Goal: Find contact information: Find contact information

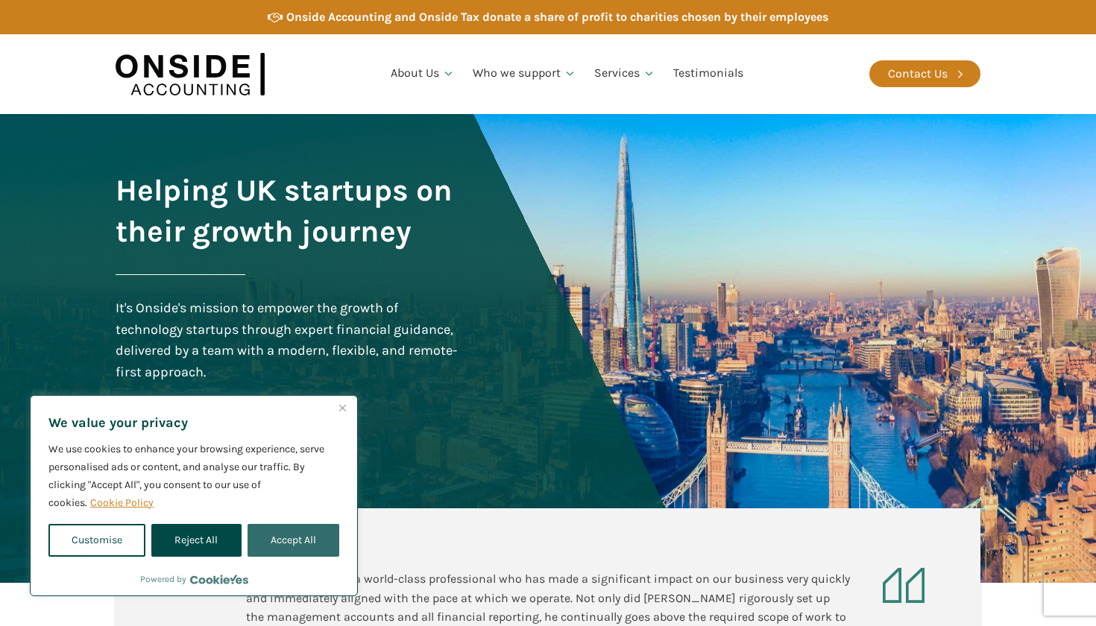
click at [276, 538] on button "Accept All" at bounding box center [293, 540] width 92 height 33
checkbox input "true"
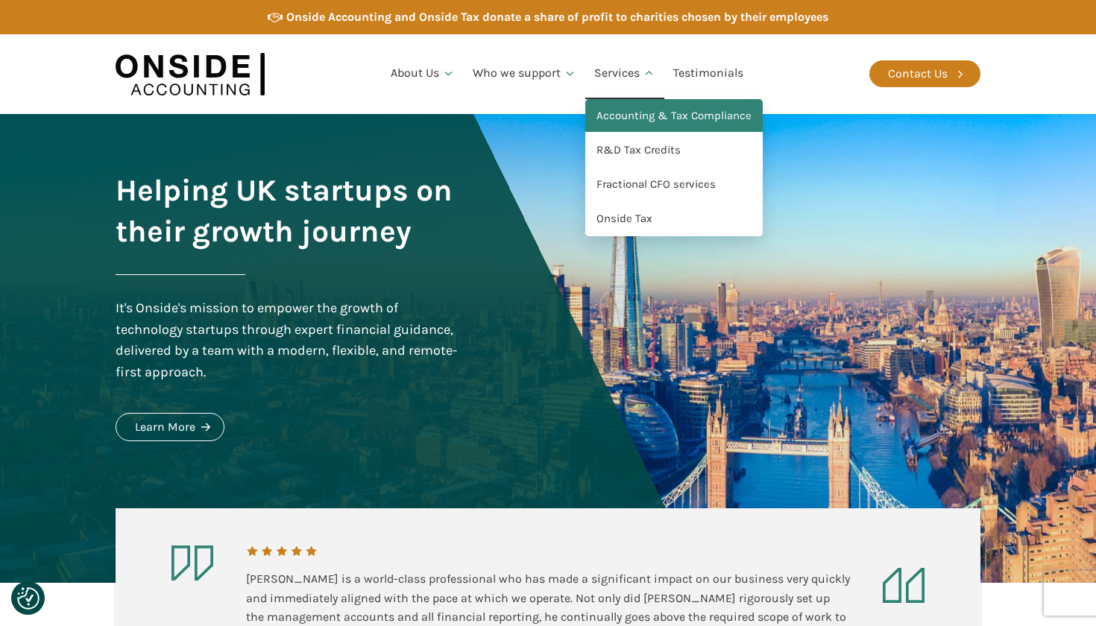
click at [640, 114] on link "Accounting & Tax Compliance" at bounding box center [673, 116] width 177 height 34
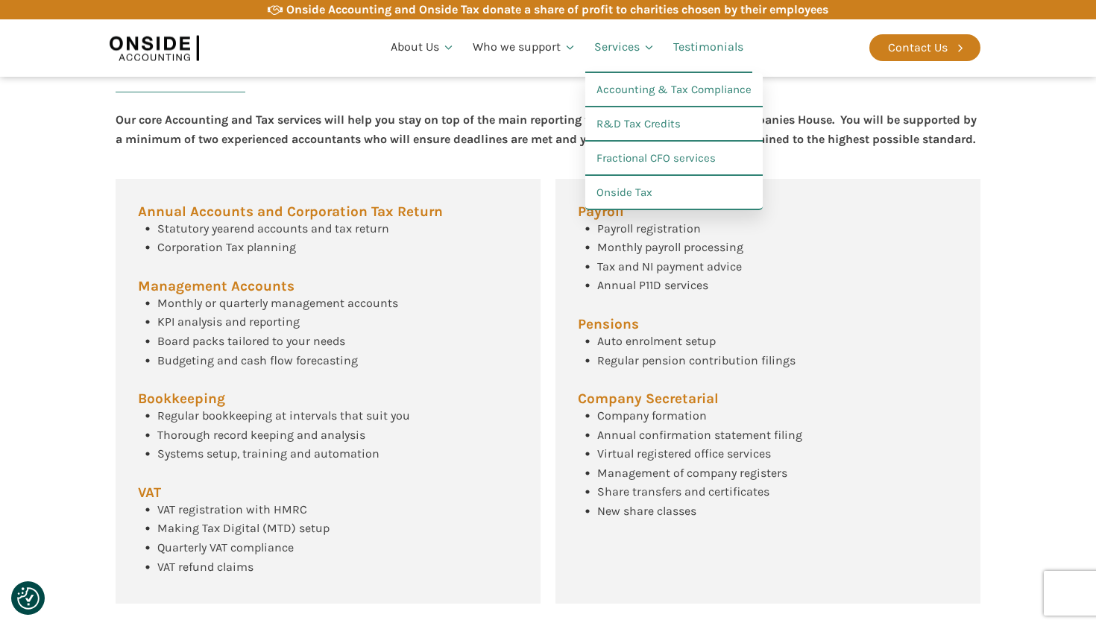
scroll to position [489, 0]
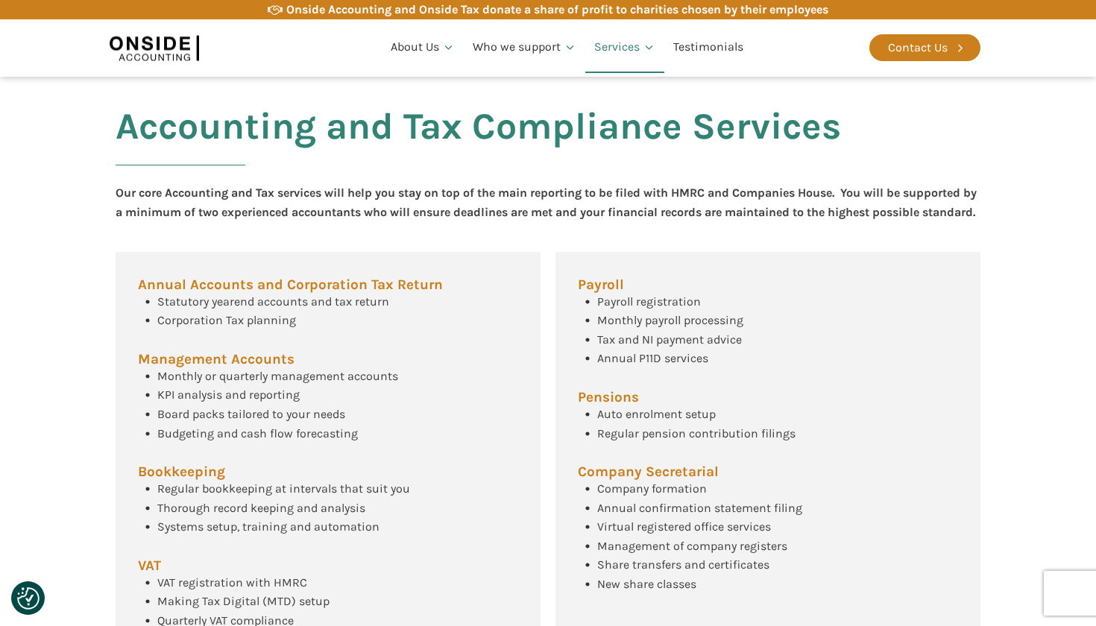
click at [671, 13] on div "Onside Accounting and Onside Tax donate a share of profit to charities chosen b…" at bounding box center [557, 9] width 542 height 19
click at [268, 8] on icon at bounding box center [275, 9] width 15 height 15
drag, startPoint x: 277, startPoint y: 2, endPoint x: 790, endPoint y: 11, distance: 513.7
click at [790, 11] on div "Onside Accounting and Onside Tax donate a share of profit to charities chosen b…" at bounding box center [557, 9] width 542 height 19
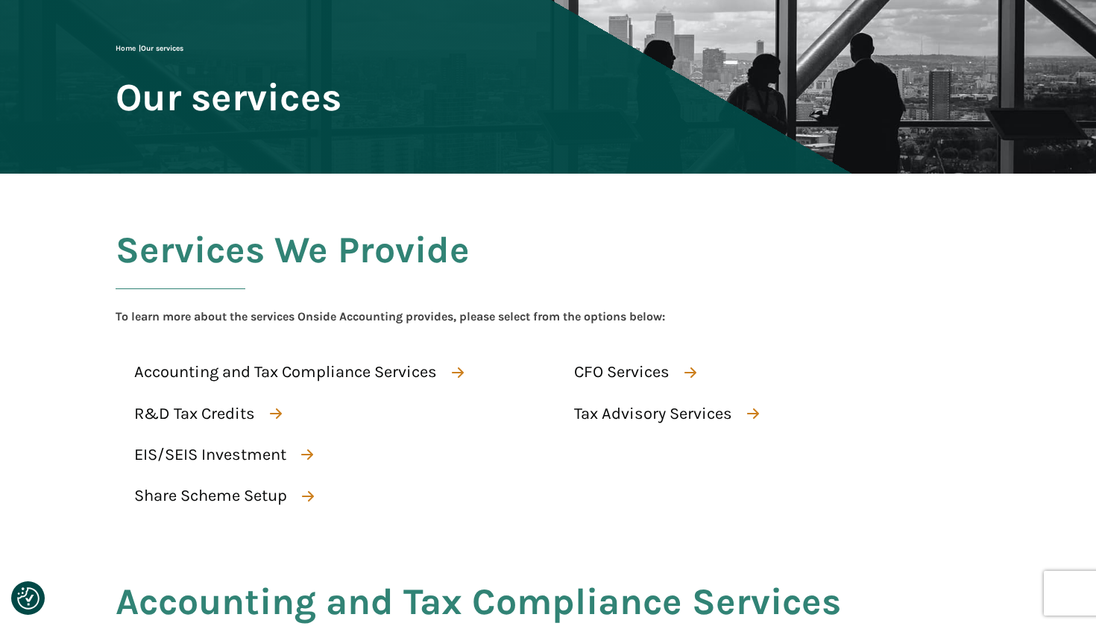
scroll to position [112, 0]
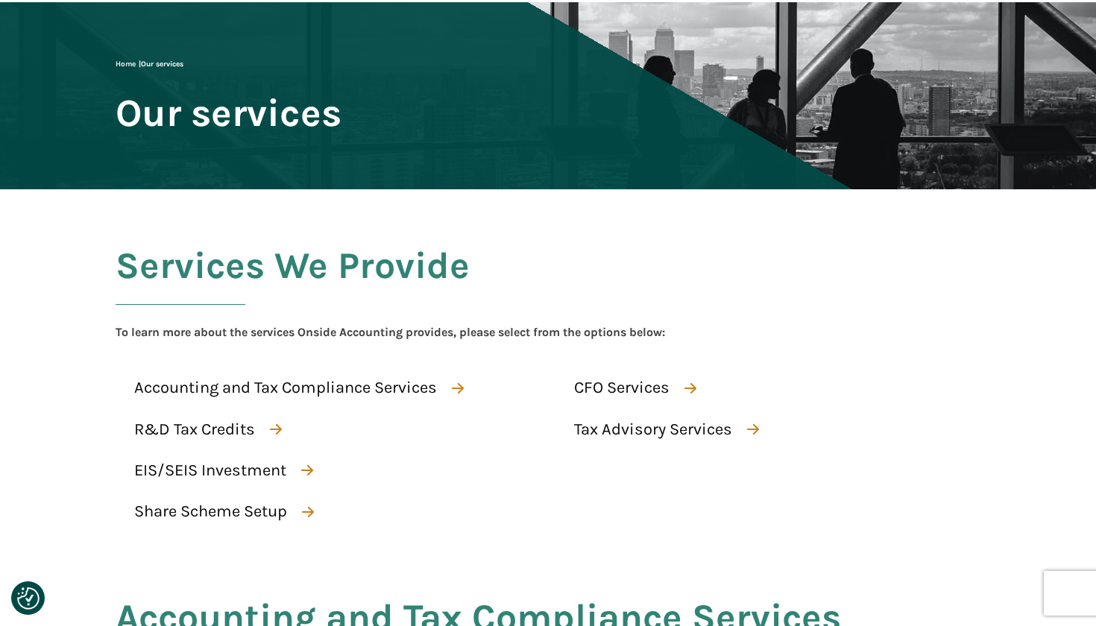
click at [438, 558] on div "Services We Provide To learn more about the services Onside Accounting provides…" at bounding box center [548, 377] width 895 height 376
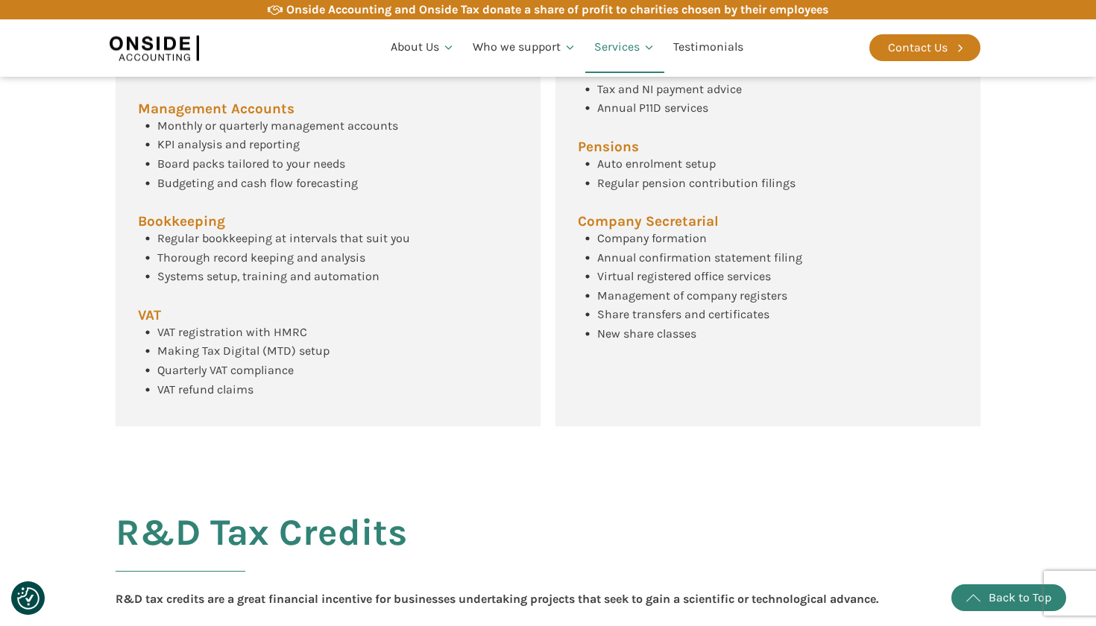
scroll to position [657, 0]
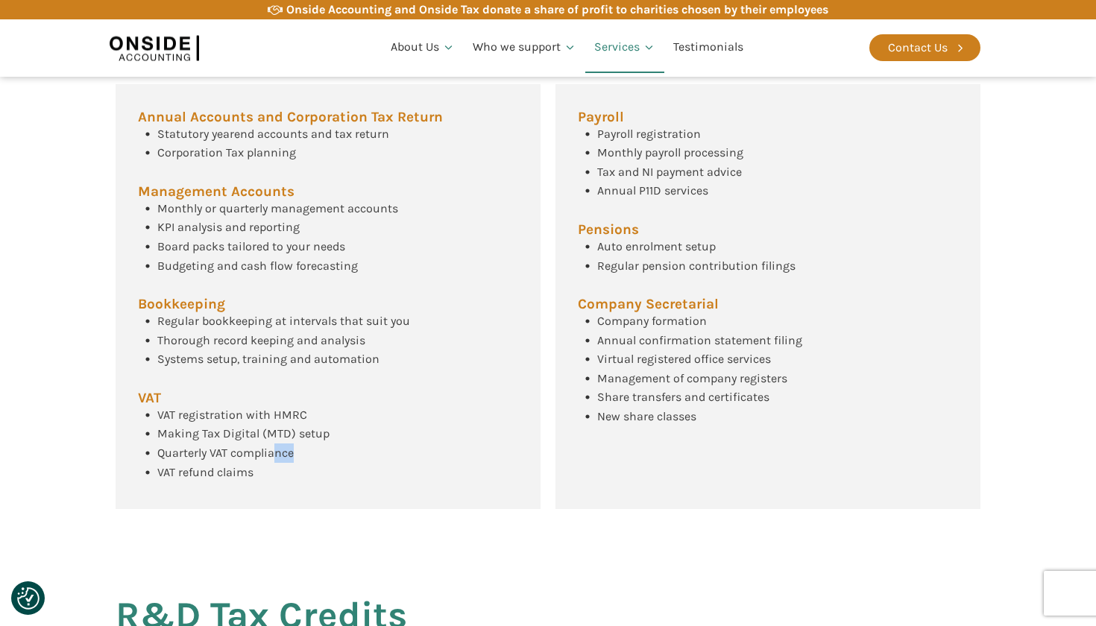
drag, startPoint x: 307, startPoint y: 496, endPoint x: 277, endPoint y: 461, distance: 46.6
click at [277, 460] on div "Annual Accounts and Corporation Tax Return Statutory yearend accounts and tax r…" at bounding box center [328, 297] width 425 height 426
click at [277, 460] on span "Quarterly VAT compliance" at bounding box center [225, 453] width 136 height 14
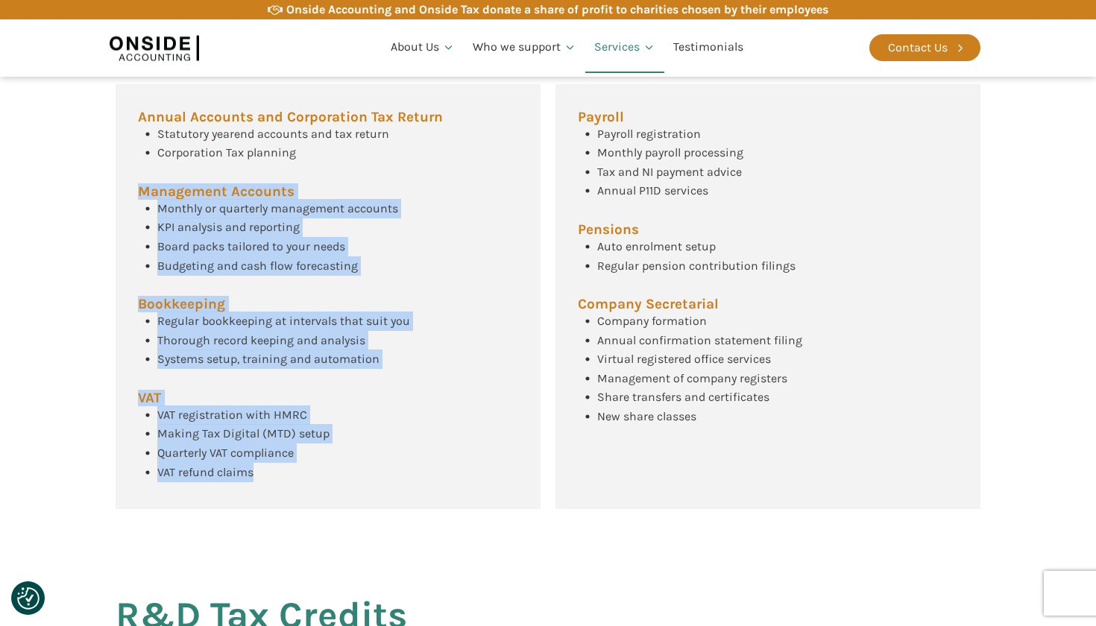
drag, startPoint x: 277, startPoint y: 497, endPoint x: 199, endPoint y: 166, distance: 340.1
click at [198, 168] on div "Annual Accounts and Corporation Tax Return Statutory yearend accounts and tax r…" at bounding box center [328, 297] width 425 height 426
click at [199, 160] on span "Corporation Tax planning" at bounding box center [226, 152] width 139 height 14
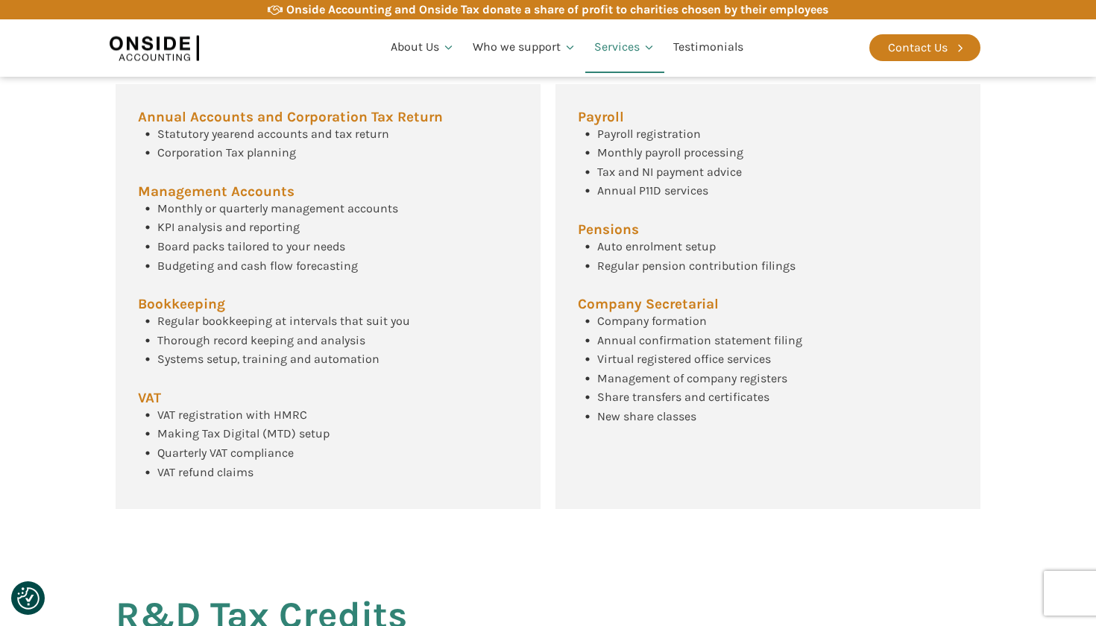
click at [205, 124] on span "Annual Accounts and Corporation Tax Return" at bounding box center [290, 117] width 305 height 14
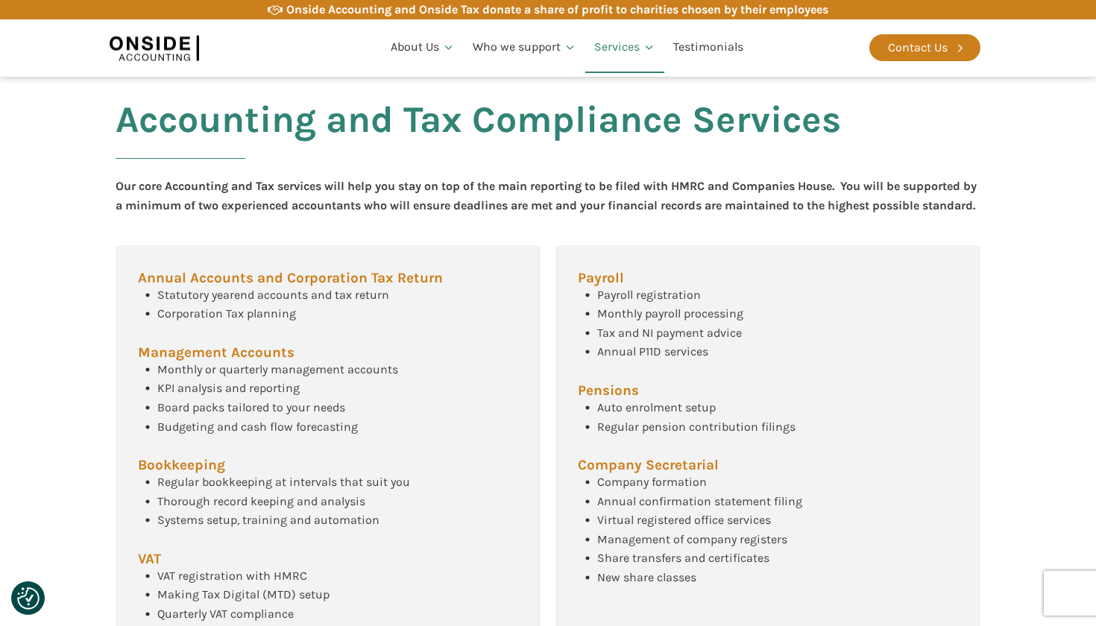
scroll to position [471, 0]
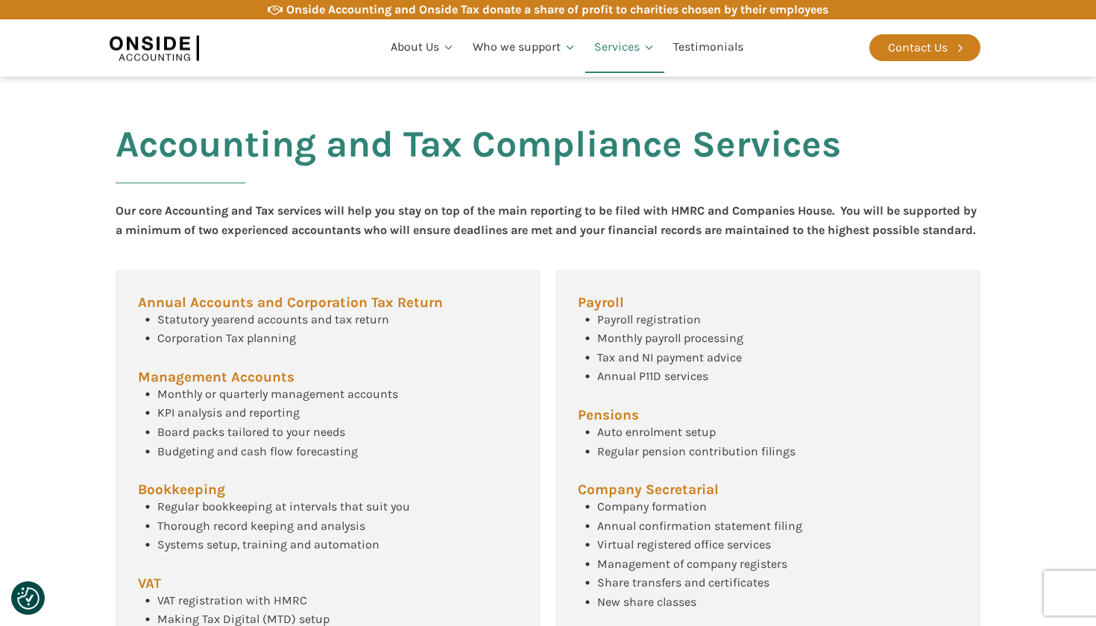
drag, startPoint x: 230, startPoint y: 116, endPoint x: 199, endPoint y: 219, distance: 108.2
click at [200, 233] on div "Accounting and Tax Compliance Services Our core Accounting and Tax services wil…" at bounding box center [548, 408] width 895 height 632
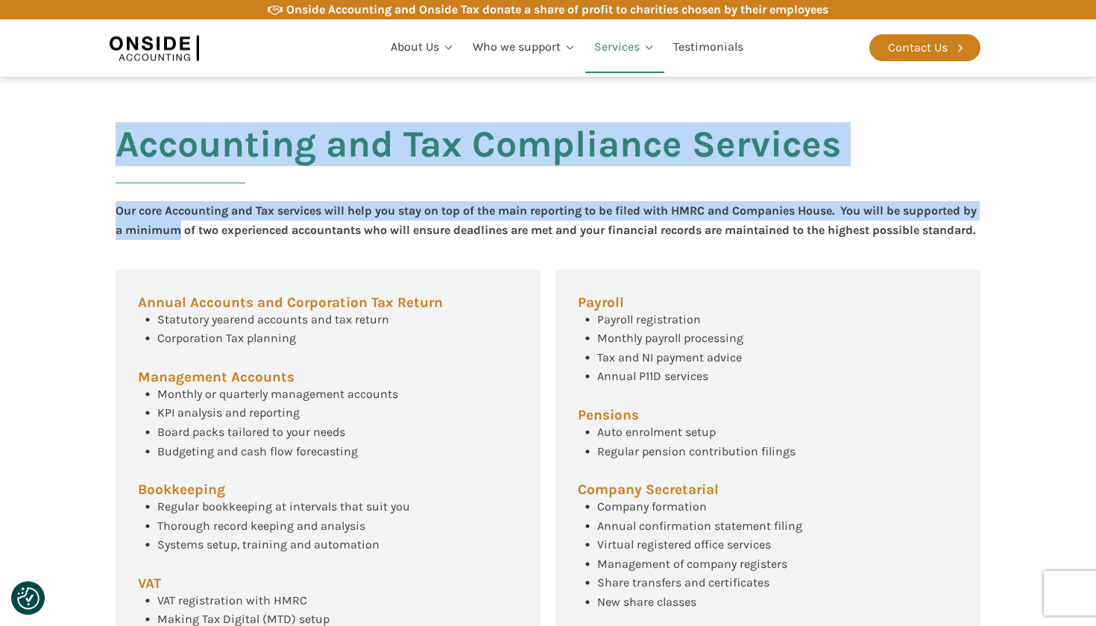
click at [199, 219] on div "Our core Accounting and Tax services will help you stay on top of the main repo…" at bounding box center [548, 220] width 865 height 38
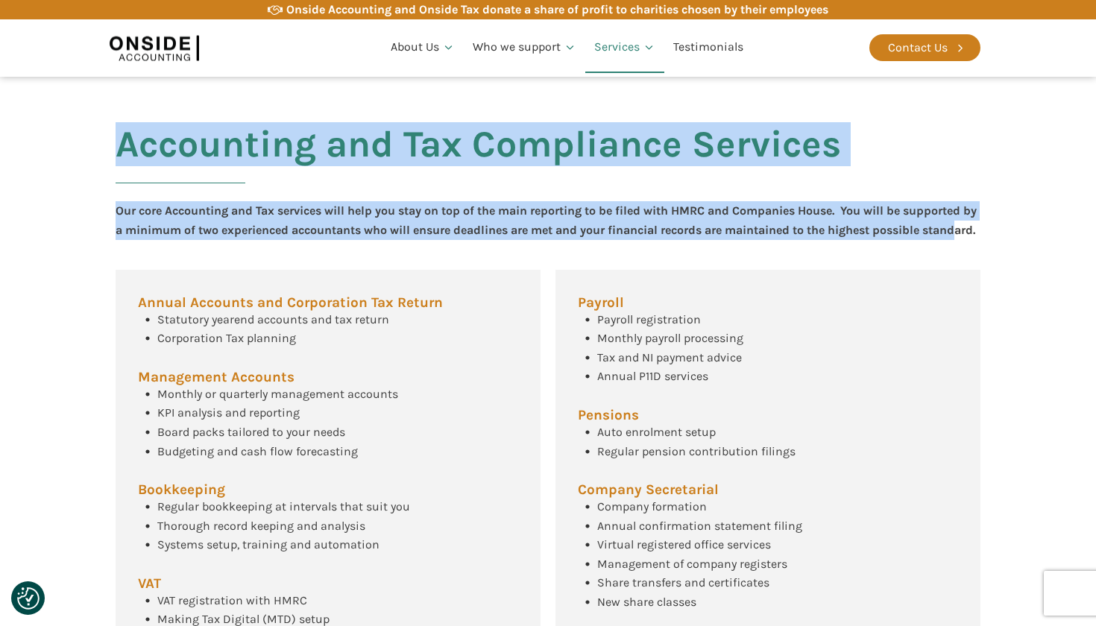
drag, startPoint x: 98, startPoint y: 151, endPoint x: 150, endPoint y: 249, distance: 110.7
click at [150, 249] on section "Accounting and Tax Compliance Services Our core Accounting and Tax services wil…" at bounding box center [548, 408] width 1096 height 632
click at [150, 239] on div "Our core Accounting and Tax services will help you stay on top of the main repo…" at bounding box center [548, 220] width 865 height 38
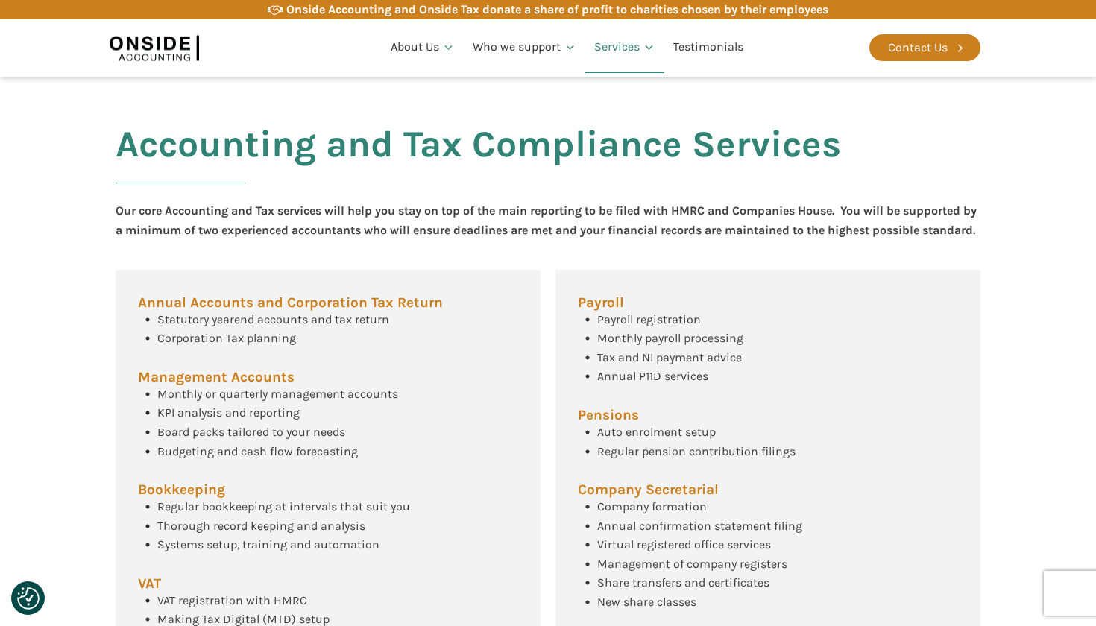
drag, startPoint x: 89, startPoint y: 136, endPoint x: 166, endPoint y: 262, distance: 147.5
click at [166, 262] on section "Accounting and Tax Compliance Services Our core Accounting and Tax services wil…" at bounding box center [548, 408] width 1096 height 632
click at [166, 262] on div "Accounting and Tax Compliance Services Our core Accounting and Tax services wil…" at bounding box center [548, 408] width 895 height 632
drag, startPoint x: 81, startPoint y: 112, endPoint x: 201, endPoint y: 269, distance: 197.9
click at [201, 269] on section "Accounting and Tax Compliance Services Our core Accounting and Tax services wil…" at bounding box center [548, 408] width 1096 height 632
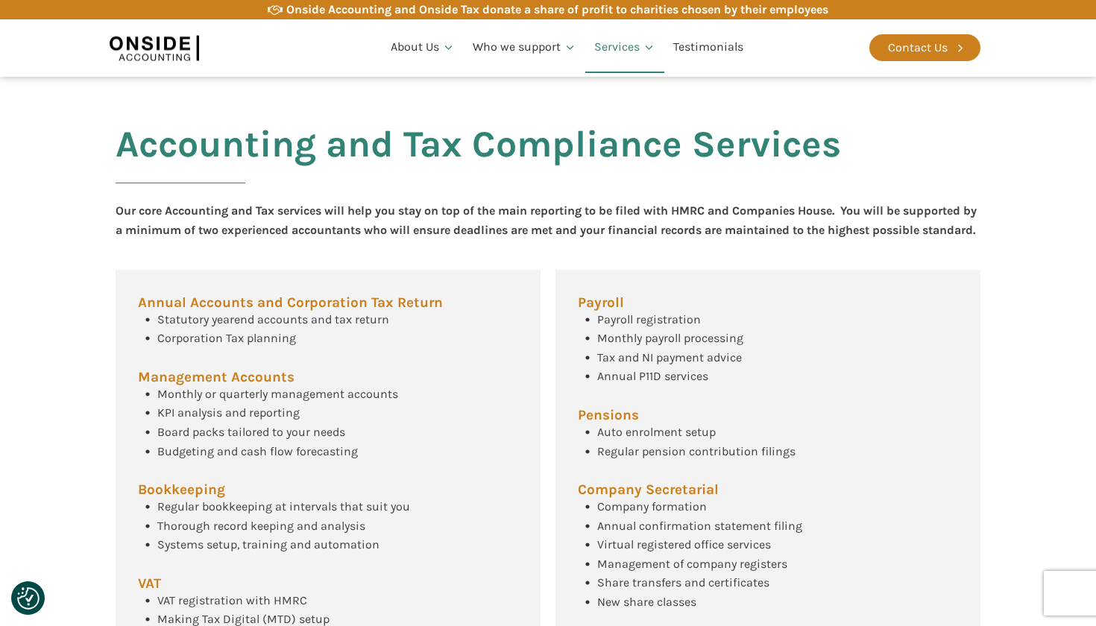
click at [201, 269] on div "Accounting and Tax Compliance Services Our core Accounting and Tax services wil…" at bounding box center [548, 408] width 895 height 632
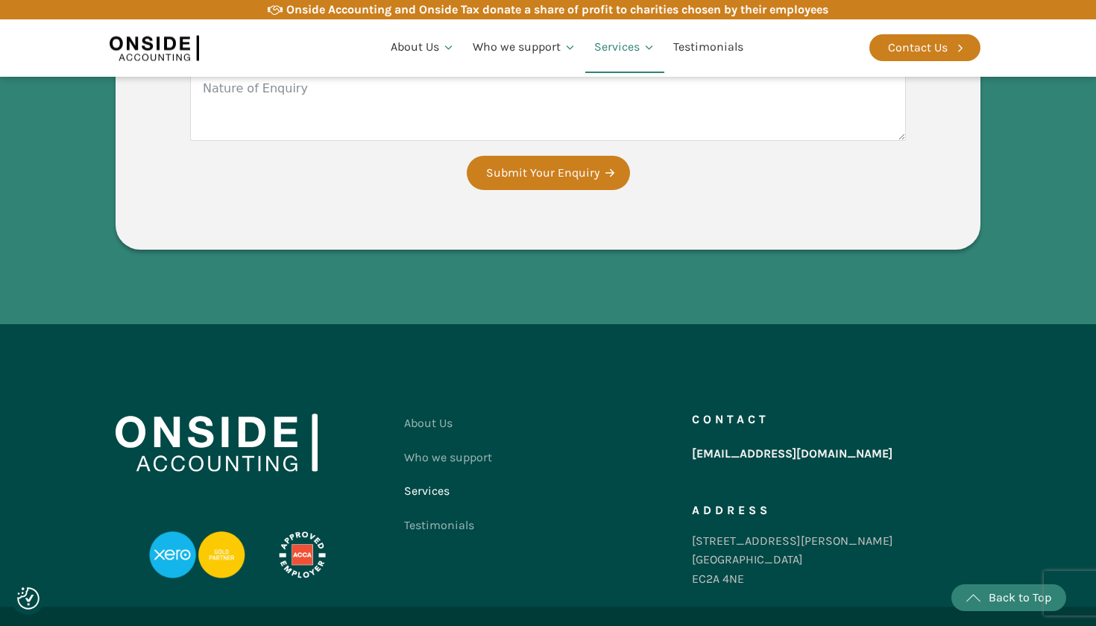
scroll to position [2492, 0]
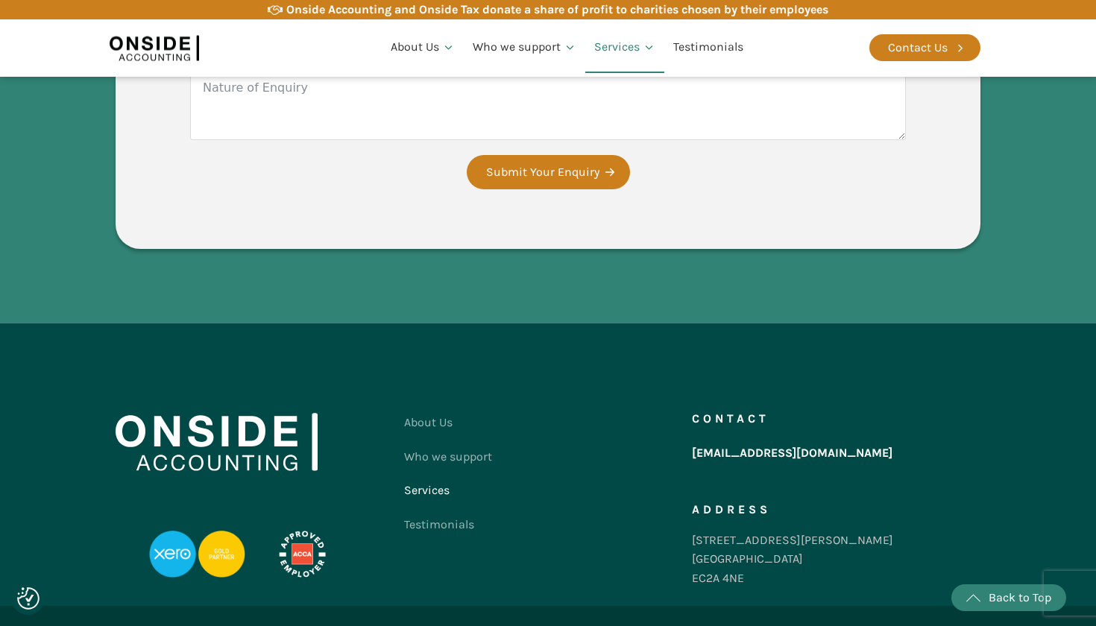
click at [746, 455] on link "[EMAIL_ADDRESS][DOMAIN_NAME]" at bounding box center [792, 453] width 201 height 27
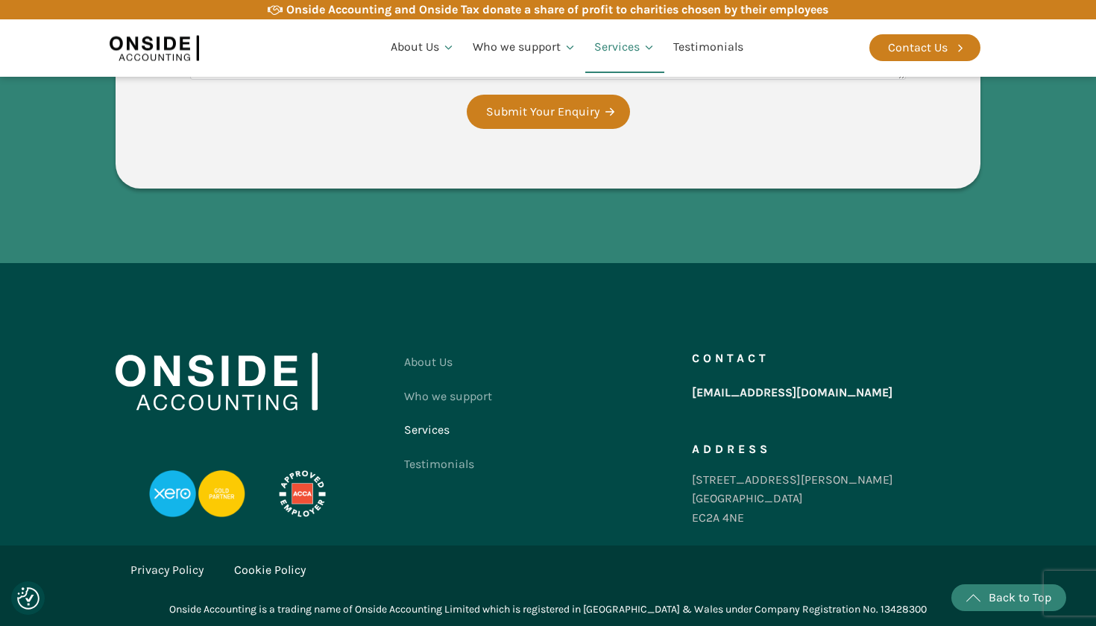
scroll to position [2553, 0]
drag, startPoint x: 673, startPoint y: 389, endPoint x: 661, endPoint y: 418, distance: 31.4
click at [661, 418] on div "About Us Who we support Services Testimonials Contact us" at bounding box center [548, 443] width 288 height 197
click at [661, 417] on div "About Us Who we support Services Testimonials Contact us" at bounding box center [548, 443] width 288 height 197
click at [212, 501] on img at bounding box center [204, 493] width 111 height 47
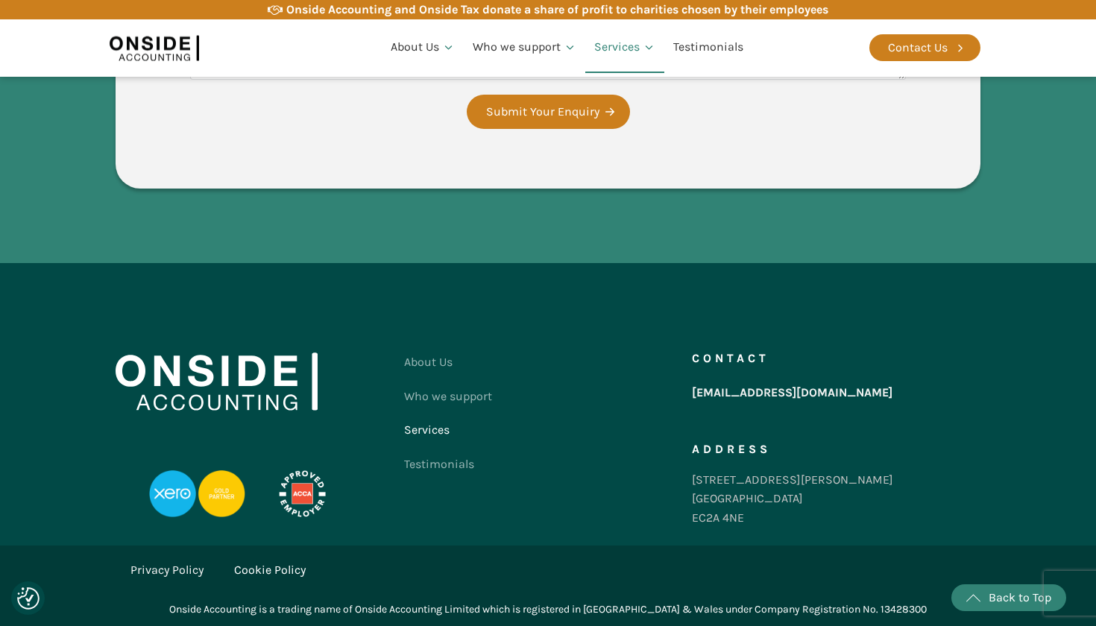
click at [166, 499] on img at bounding box center [204, 493] width 111 height 47
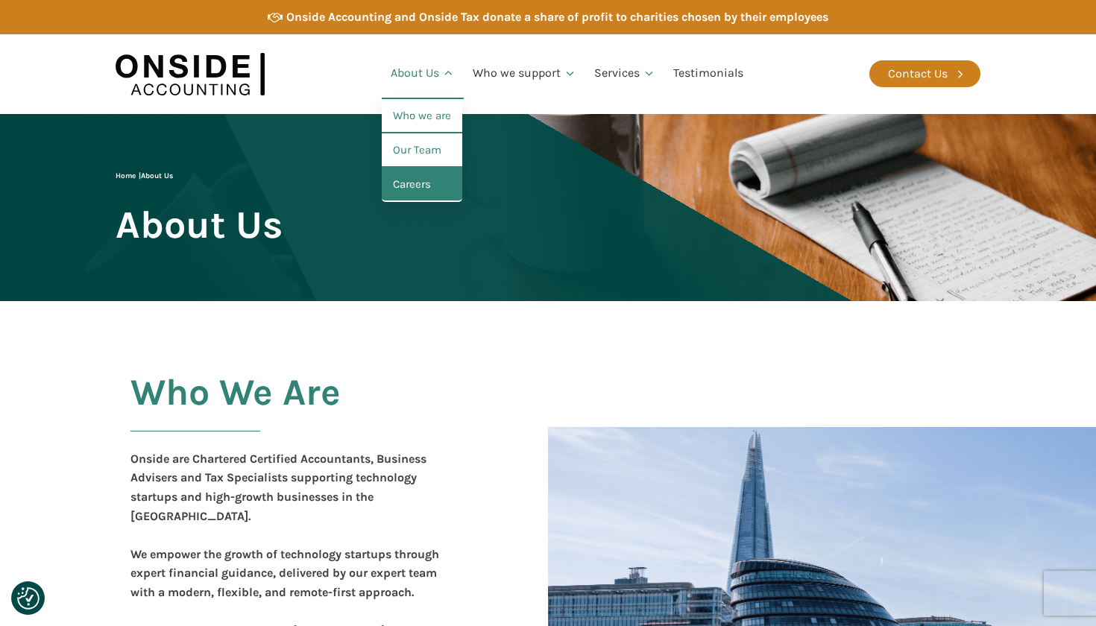
click at [428, 176] on link "Careers" at bounding box center [422, 185] width 81 height 34
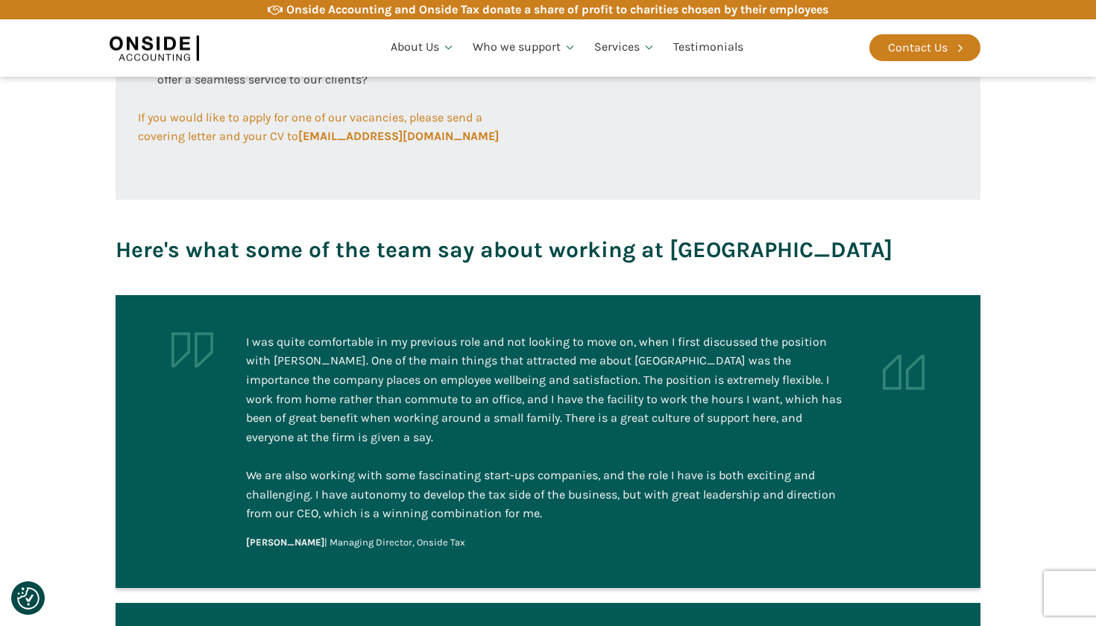
scroll to position [813, 0]
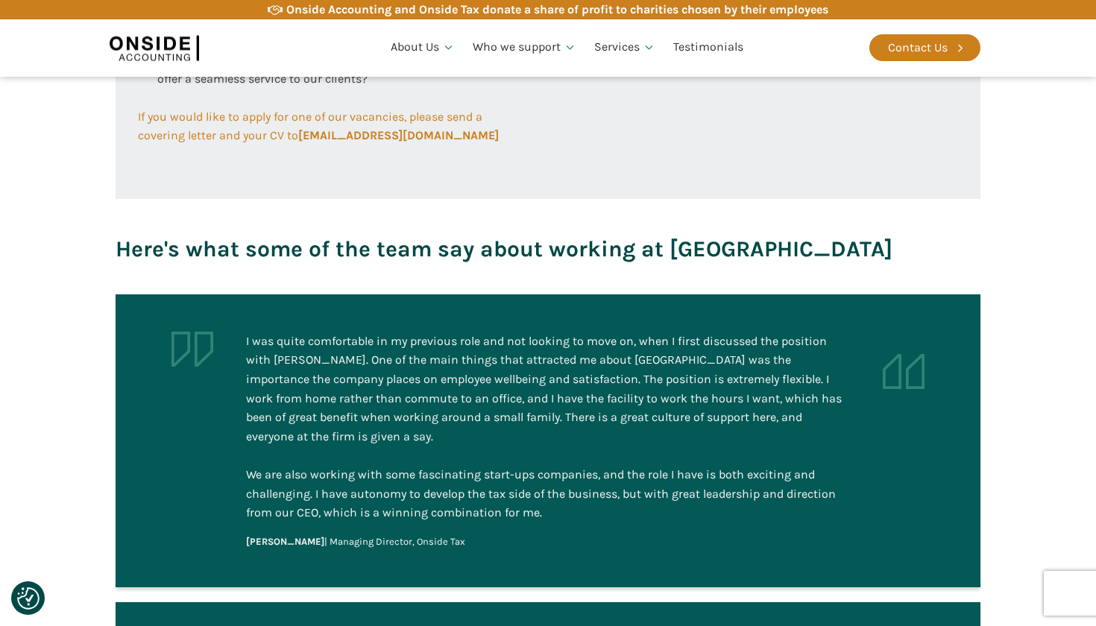
drag, startPoint x: 394, startPoint y: 354, endPoint x: 391, endPoint y: 518, distance: 164.0
click at [391, 518] on div "I was quite comfortable in my previous role and not looking to move on, when I …" at bounding box center [548, 441] width 604 height 218
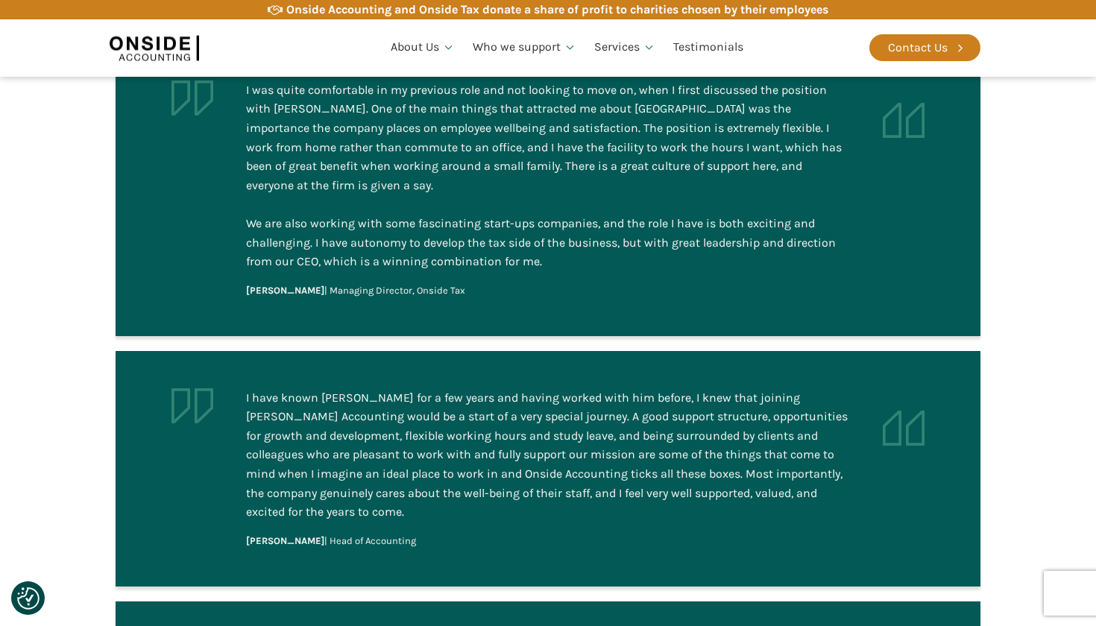
scroll to position [1110, 0]
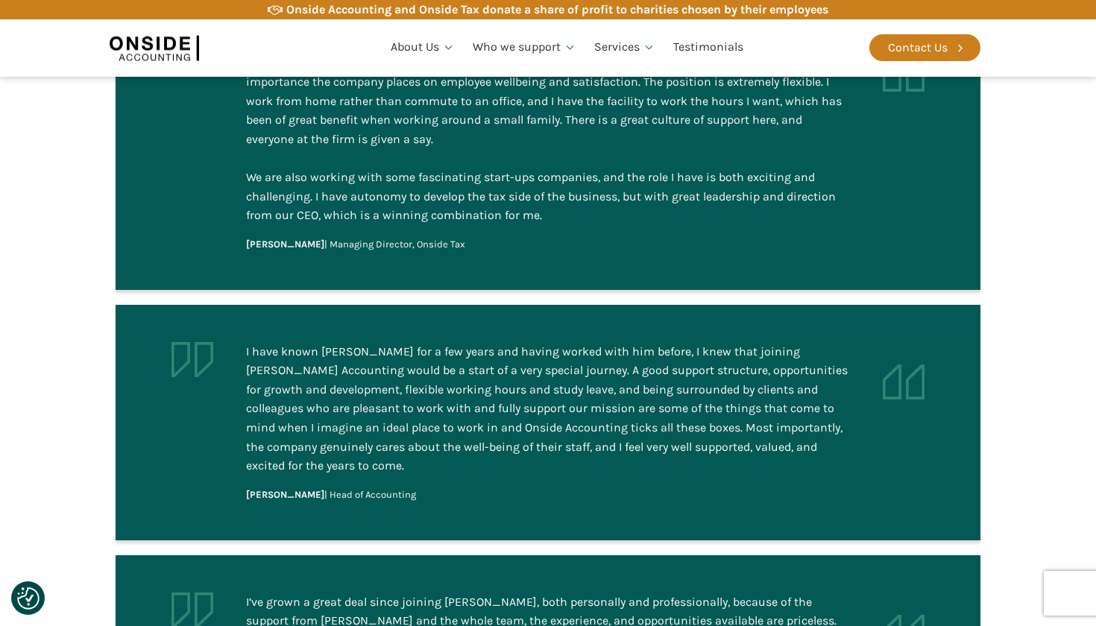
click at [397, 450] on aside "I have known [PERSON_NAME] for a few years and having worked with him before, I…" at bounding box center [548, 423] width 865 height 236
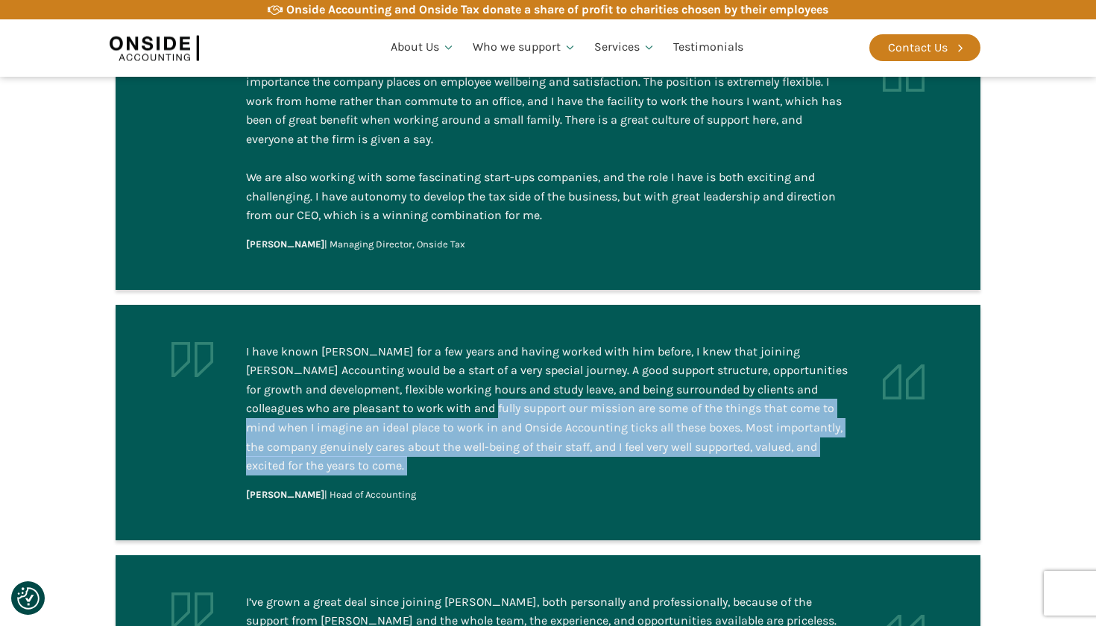
drag, startPoint x: 397, startPoint y: 450, endPoint x: 397, endPoint y: 368, distance: 82.0
click at [397, 368] on aside "I have known [PERSON_NAME] for a few years and having worked with him before, I…" at bounding box center [548, 423] width 865 height 236
click at [397, 368] on div "I have known [PERSON_NAME] for a few years and having worked with him before, I…" at bounding box center [548, 408] width 604 height 133
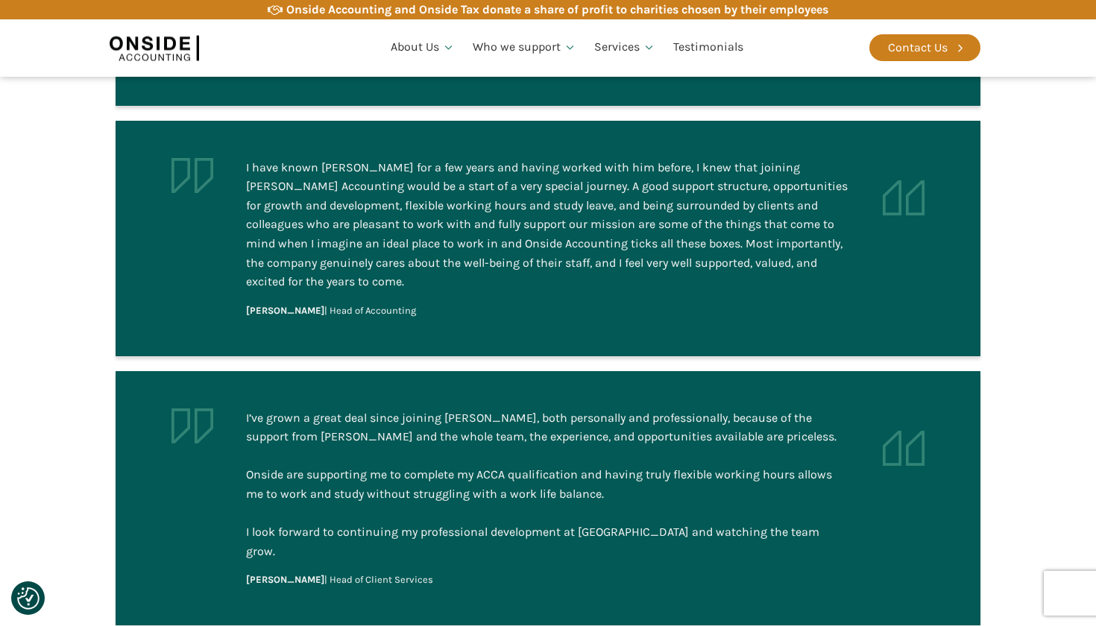
scroll to position [1350, 0]
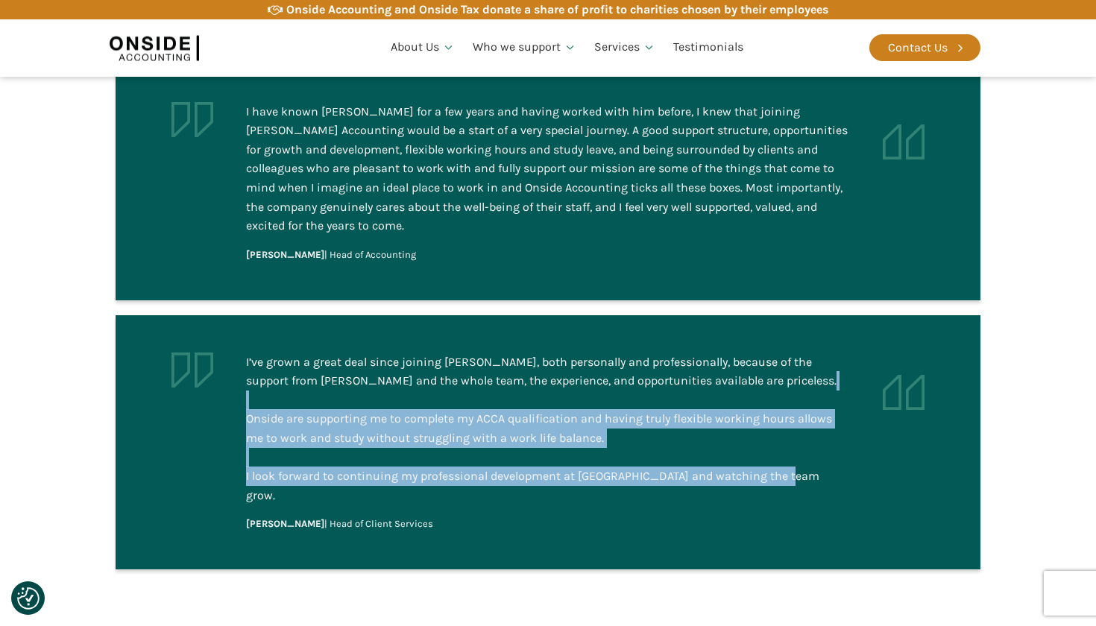
drag, startPoint x: 395, startPoint y: 341, endPoint x: 398, endPoint y: 445, distance: 104.4
click at [398, 445] on div "I’ve grown a great deal since joining [PERSON_NAME], both personally and profes…" at bounding box center [548, 443] width 604 height 180
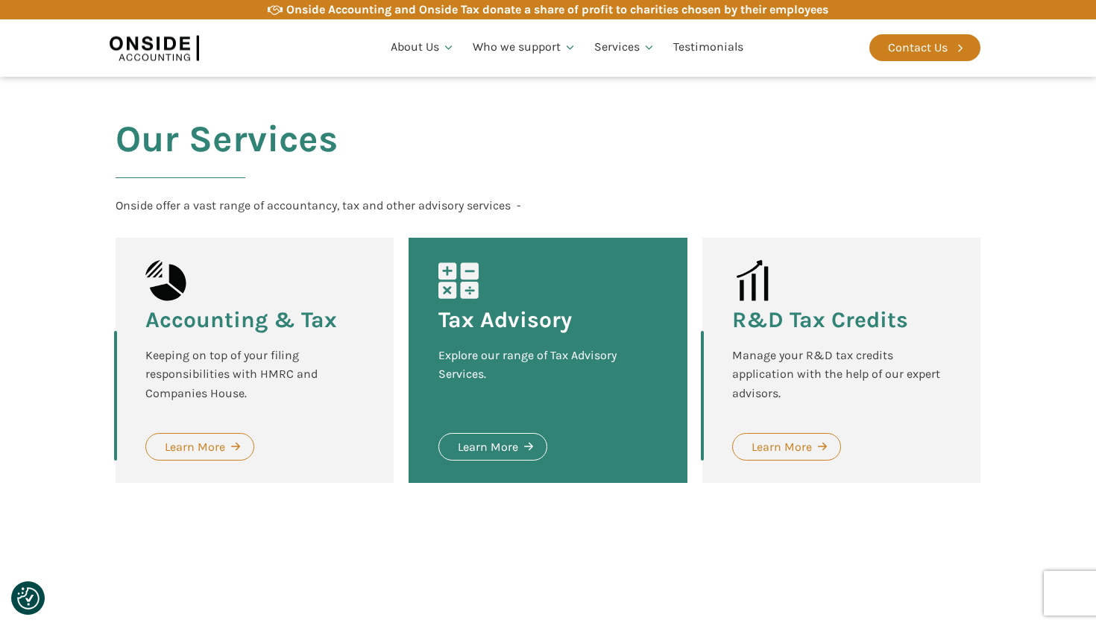
scroll to position [1765, 0]
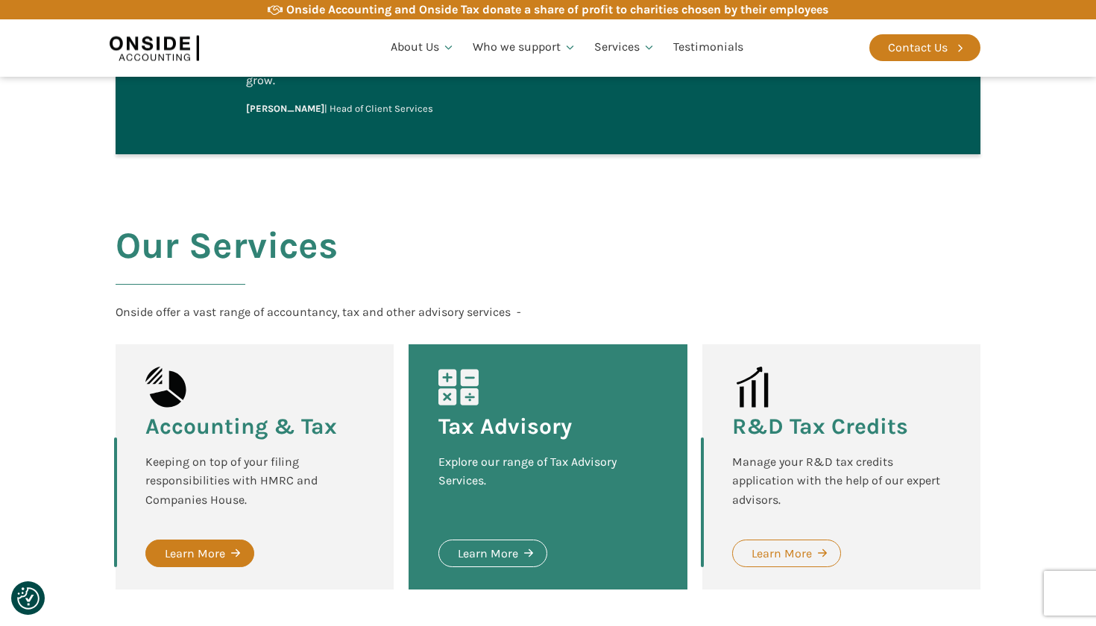
click at [230, 540] on link "Learn More" at bounding box center [199, 554] width 109 height 28
click at [519, 540] on link "Learn More" at bounding box center [492, 554] width 109 height 28
click at [216, 540] on link "Learn More" at bounding box center [199, 554] width 109 height 28
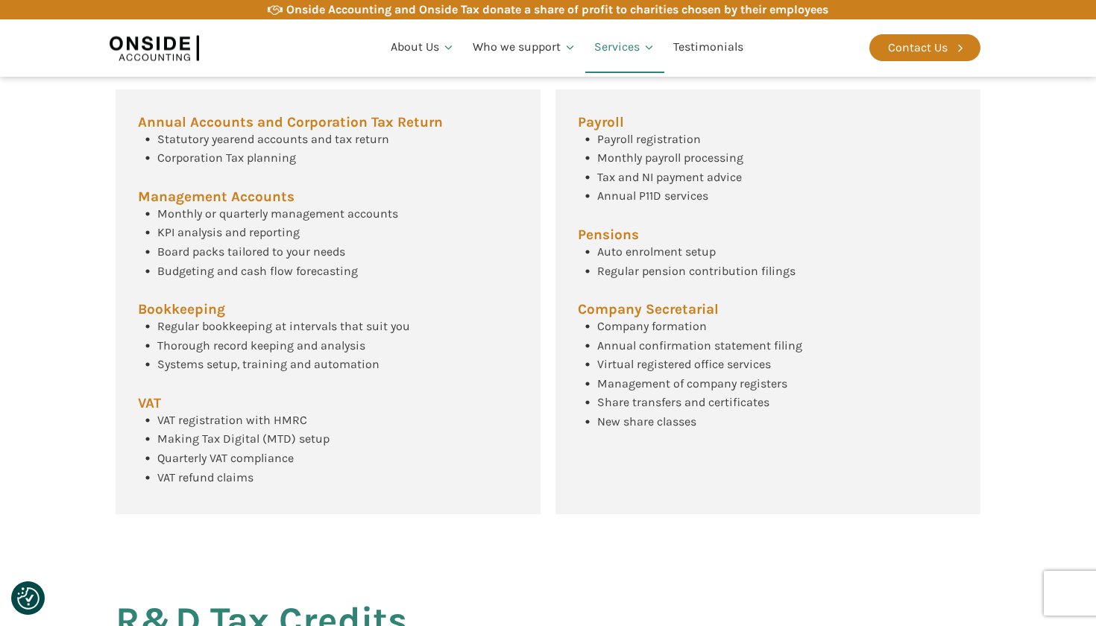
scroll to position [555, 0]
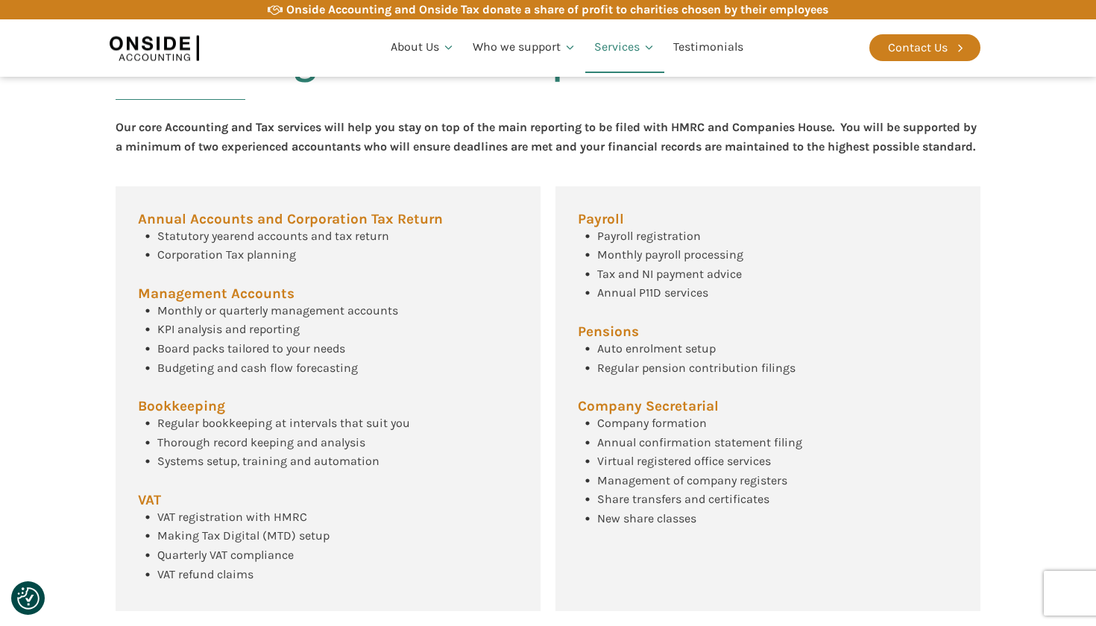
click at [192, 414] on span "Bookkeeping" at bounding box center [181, 407] width 87 height 14
drag, startPoint x: 192, startPoint y: 427, endPoint x: 197, endPoint y: 445, distance: 18.4
click at [197, 445] on div "Annual Accounts and Corporation Tax Return Statutory yearend accounts and tax r…" at bounding box center [328, 399] width 425 height 426
click at [196, 433] on div "Regular bookkeeping at intervals that suit you" at bounding box center [283, 423] width 253 height 19
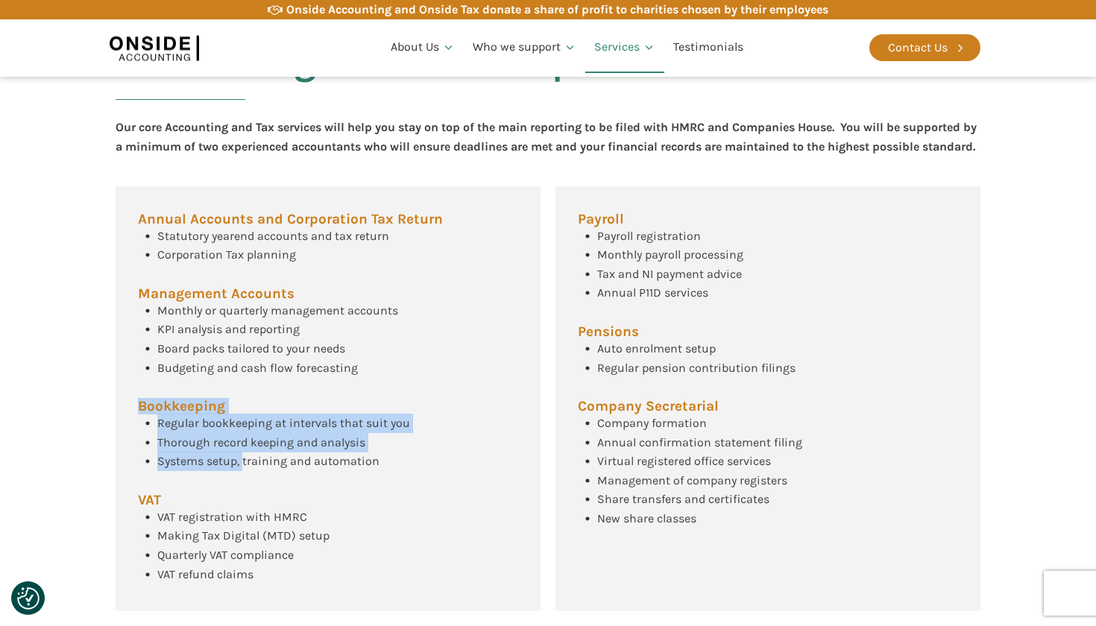
drag, startPoint x: 235, startPoint y: 466, endPoint x: 198, endPoint y: 401, distance: 74.8
click at [198, 401] on div "Annual Accounts and Corporation Tax Return Statutory yearend accounts and tax r…" at bounding box center [328, 399] width 425 height 426
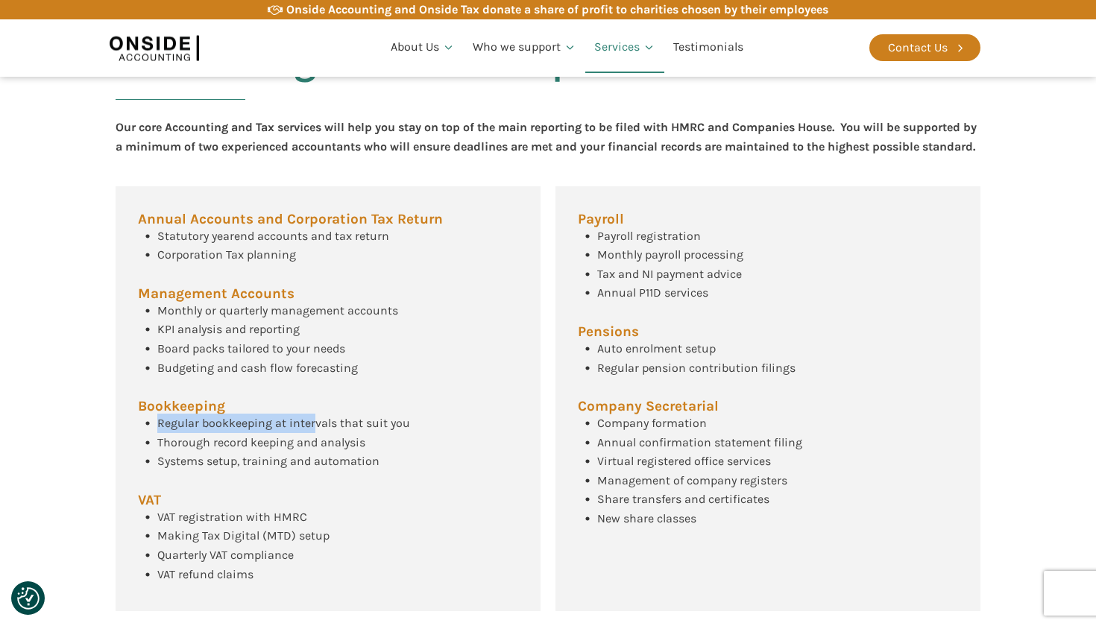
drag, startPoint x: 151, startPoint y: 432, endPoint x: 310, endPoint y: 438, distance: 158.9
click at [314, 433] on div "Regular bookkeeping at intervals that suit you" at bounding box center [274, 423] width 272 height 19
click at [310, 430] on span "Regular bookkeeping at intervals that suit you" at bounding box center [283, 423] width 253 height 14
drag, startPoint x: 430, startPoint y: 480, endPoint x: 177, endPoint y: 425, distance: 258.7
click at [177, 425] on div "Annual Accounts and Corporation Tax Return Statutory yearend accounts and tax r…" at bounding box center [328, 399] width 425 height 426
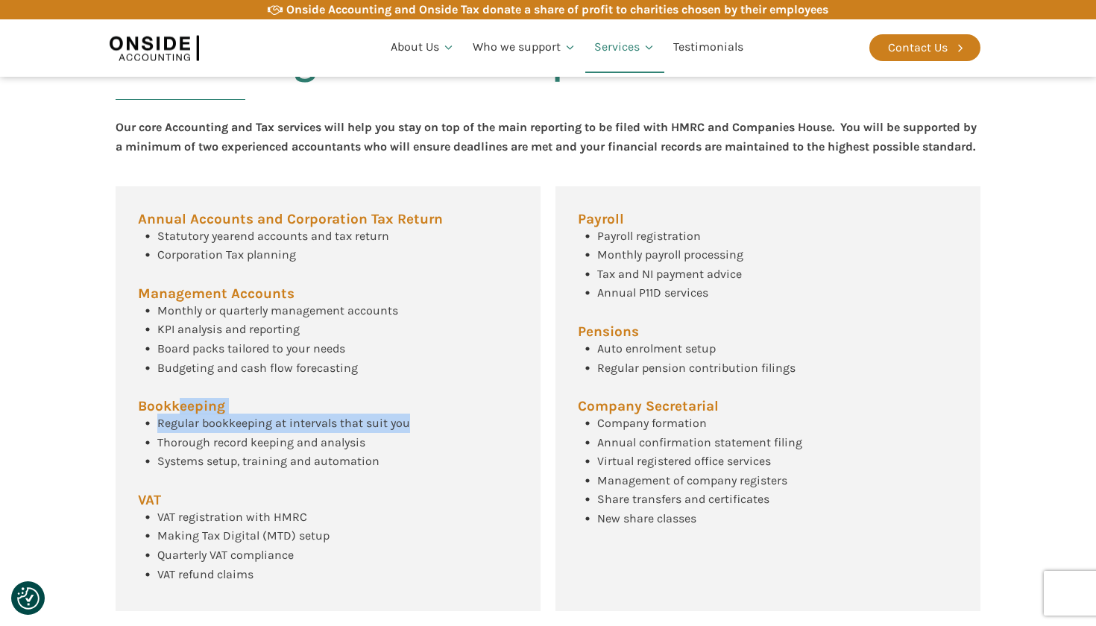
click at [177, 414] on span "Bookkeeping" at bounding box center [181, 407] width 87 height 14
drag, startPoint x: 160, startPoint y: 423, endPoint x: 314, endPoint y: 461, distance: 159.1
click at [314, 461] on div "Annual Accounts and Corporation Tax Return Statutory yearend accounts and tax r…" at bounding box center [328, 399] width 425 height 426
click at [314, 450] on span "Thorough record keeping and analysis" at bounding box center [261, 442] width 208 height 14
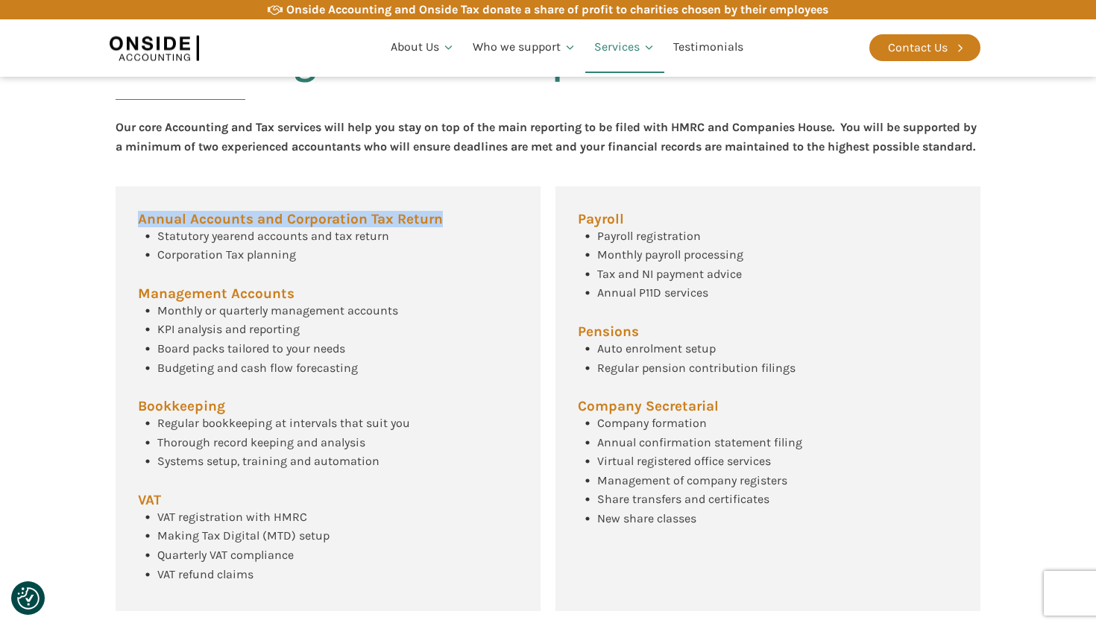
drag, startPoint x: 140, startPoint y: 233, endPoint x: 446, endPoint y: 239, distance: 305.7
click at [446, 239] on div "Annual Accounts and Corporation Tax Return Statutory yearend accounts and tax r…" at bounding box center [328, 399] width 425 height 426
copy span "Annual Accounts and Corporation Tax Return"
click at [215, 375] on span "Budgeting and cash flow forecasting" at bounding box center [257, 368] width 201 height 14
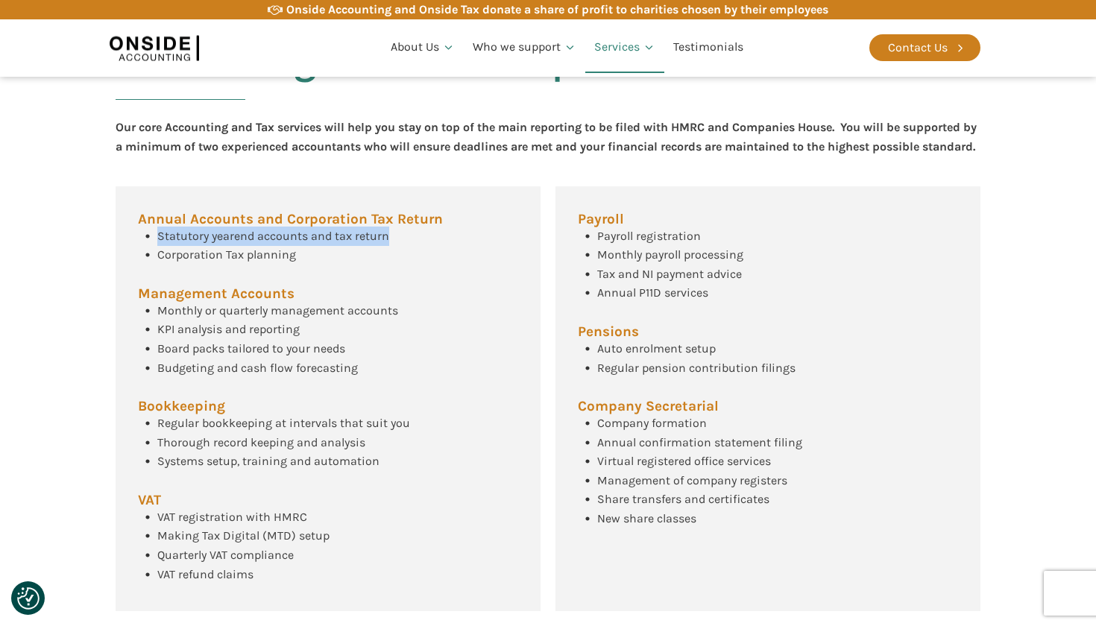
drag, startPoint x: 159, startPoint y: 252, endPoint x: 398, endPoint y: 256, distance: 239.3
click at [398, 256] on div "Annual Accounts and Corporation Tax Return Statutory yearend accounts and tax r…" at bounding box center [328, 399] width 425 height 426
copy span "Statutory yearend accounts and tax return"
click at [471, 378] on div "Annual Accounts and Corporation Tax Return Statutory yearend accounts and tax r…" at bounding box center [328, 399] width 425 height 426
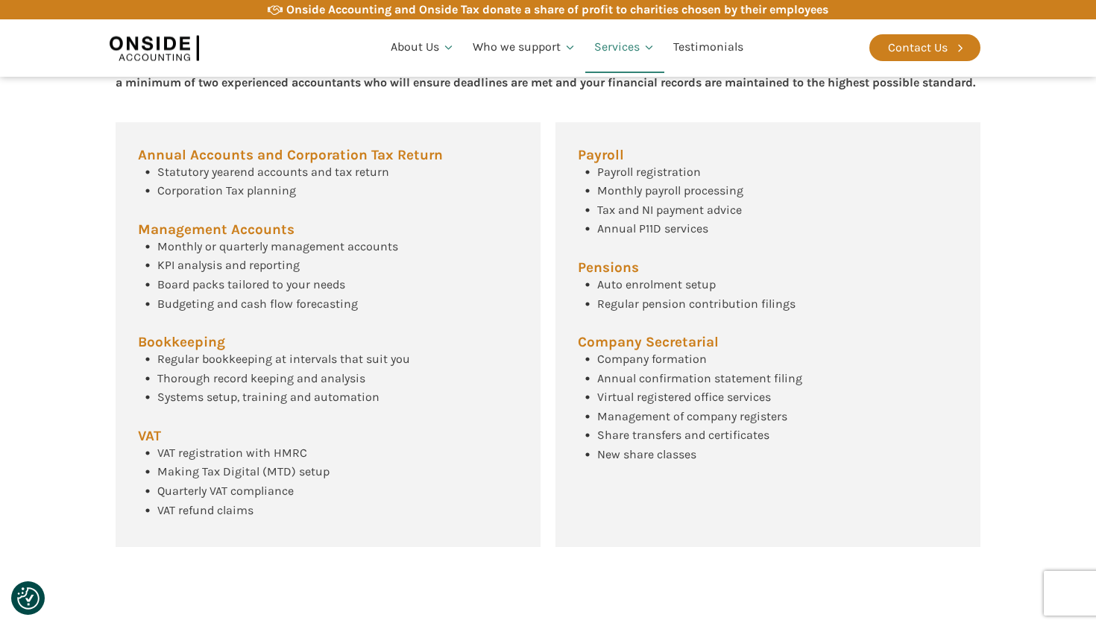
scroll to position [626, 0]
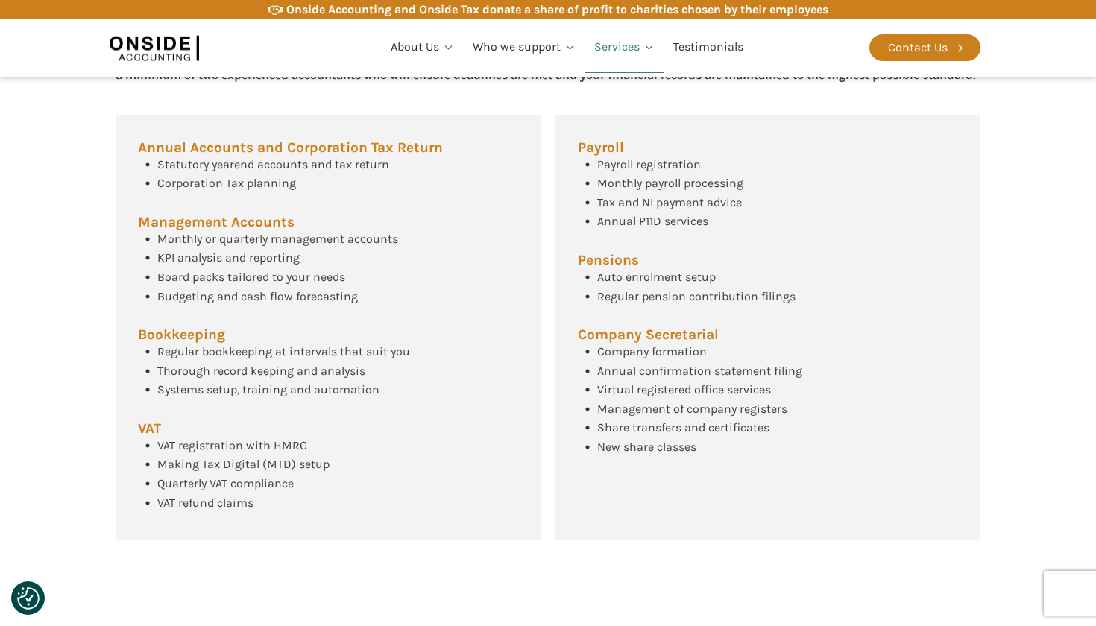
click at [471, 378] on div "Annual Accounts and Corporation Tax Return Statutory yearend accounts and tax r…" at bounding box center [328, 328] width 425 height 426
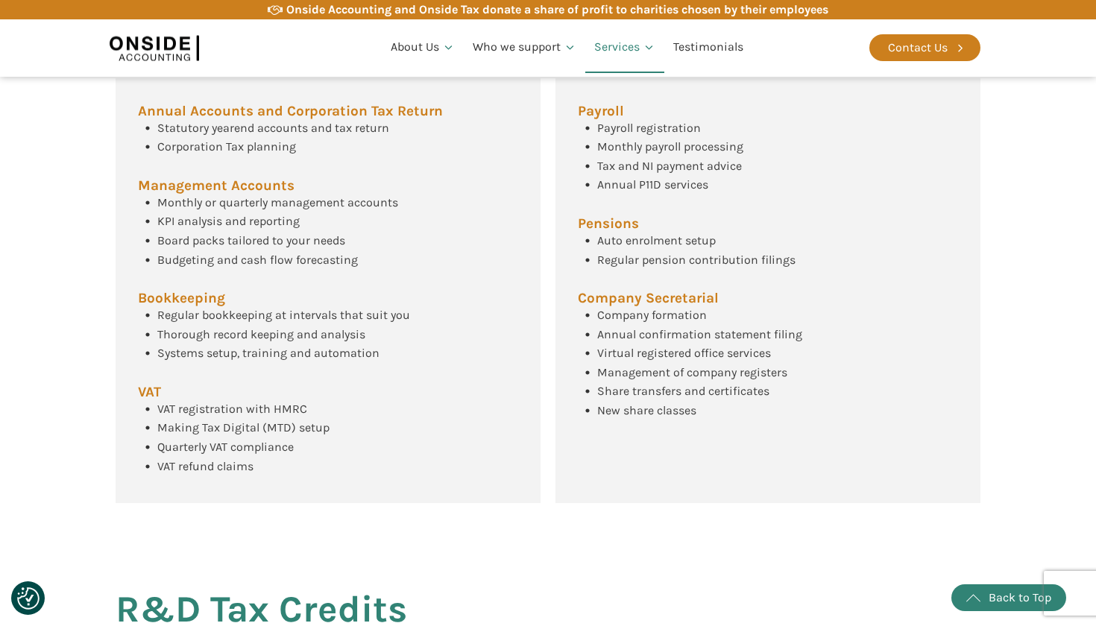
scroll to position [679, 0]
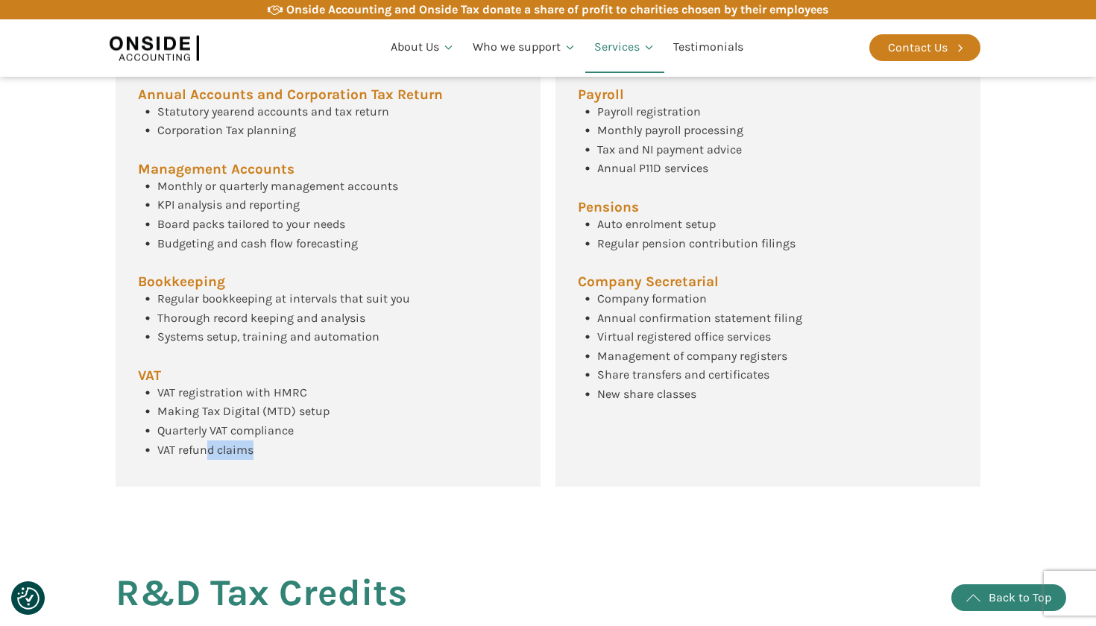
drag, startPoint x: 207, startPoint y: 462, endPoint x: 208, endPoint y: 490, distance: 27.6
click at [208, 488] on div "Annual Accounts and Corporation Tax Return Statutory yearend accounts and tax r…" at bounding box center [328, 275] width 425 height 426
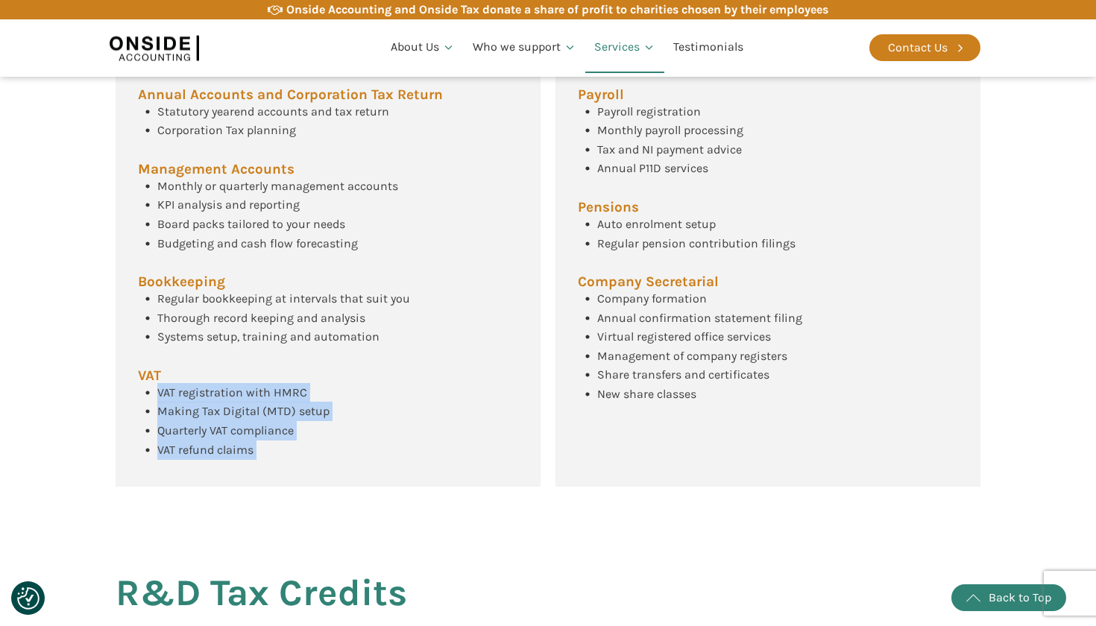
drag, startPoint x: 208, startPoint y: 489, endPoint x: 208, endPoint y: 385, distance: 103.6
click at [208, 385] on div "Annual Accounts and Corporation Tax Return Statutory yearend accounts and tax r…" at bounding box center [328, 275] width 425 height 426
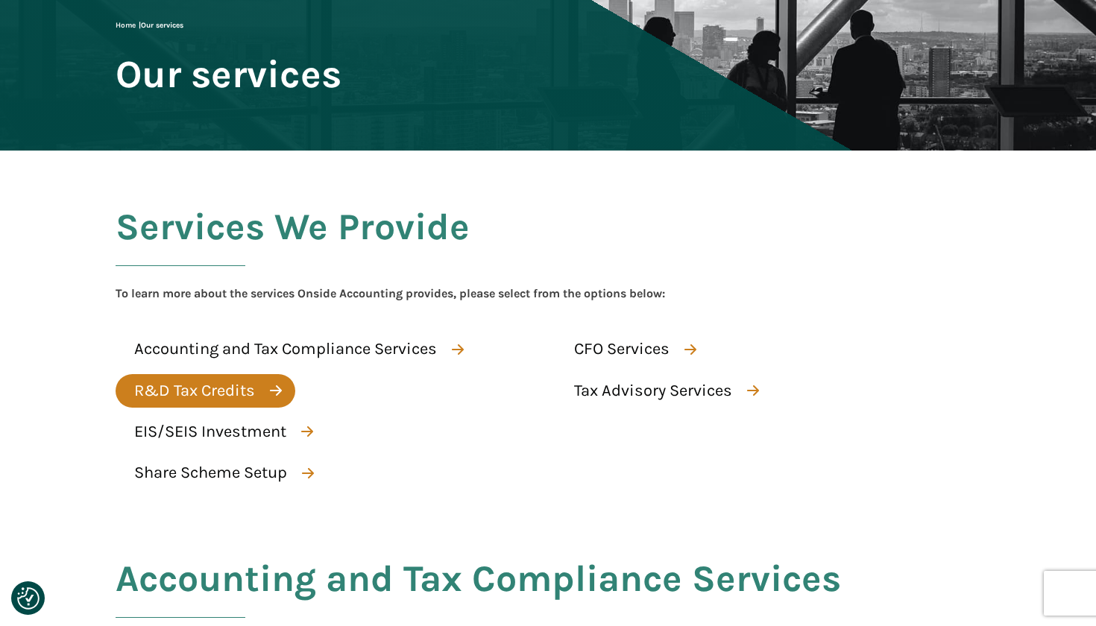
scroll to position [167, 0]
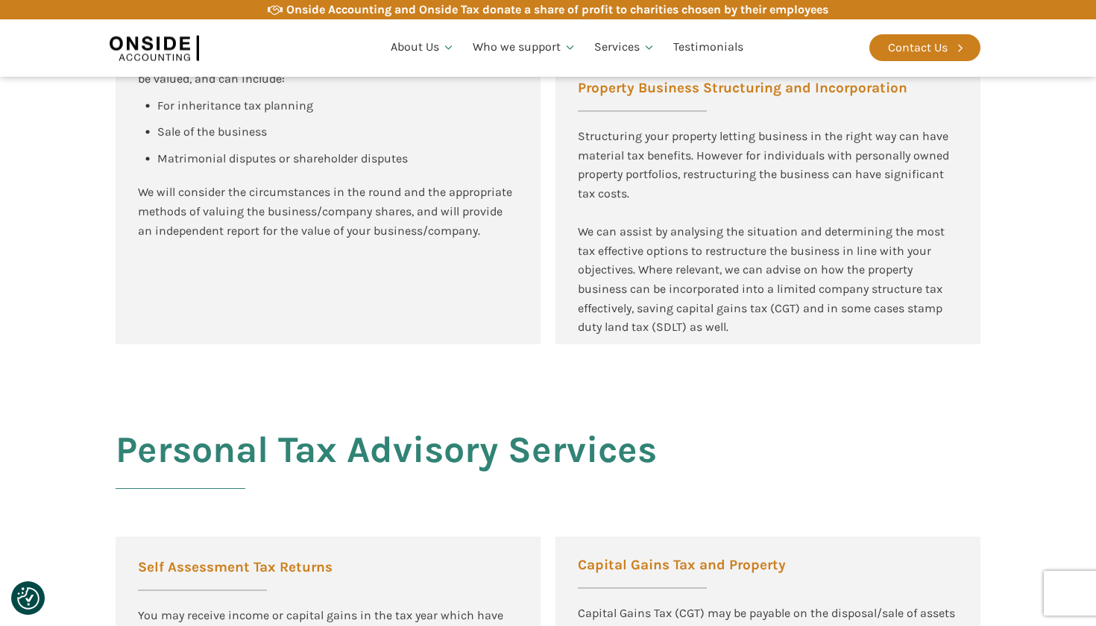
scroll to position [2715, 0]
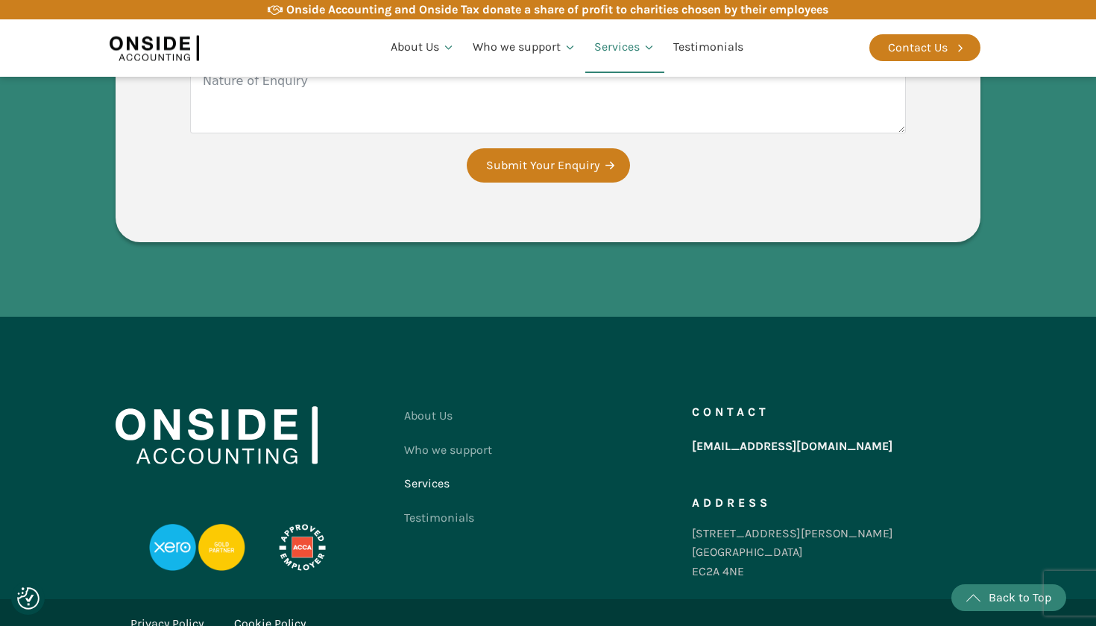
scroll to position [2523, 0]
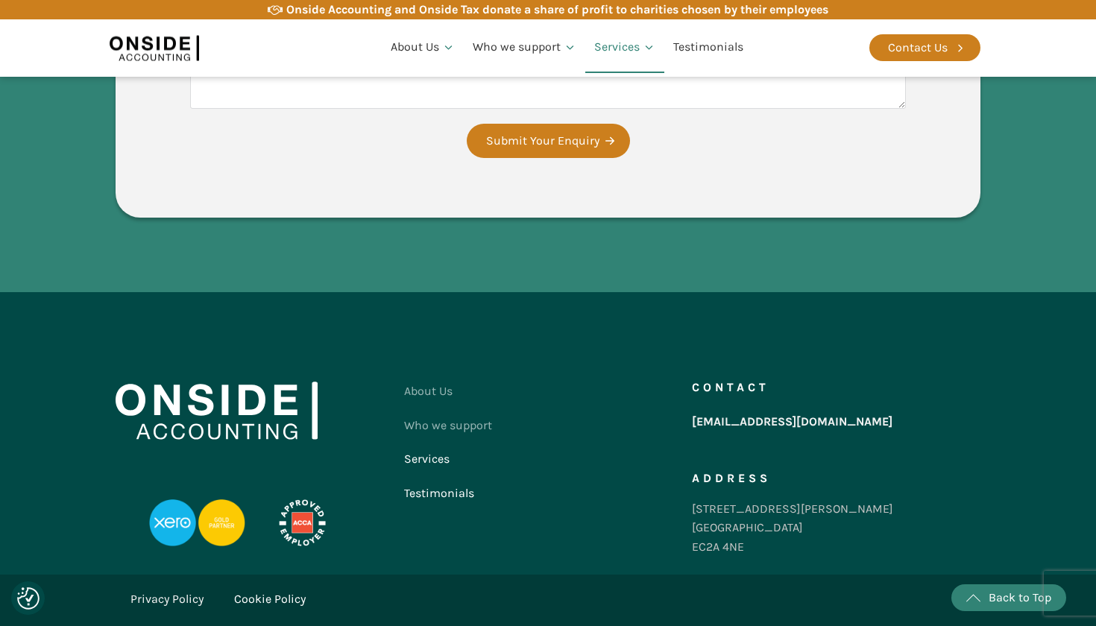
click at [436, 492] on link "Testimonials" at bounding box center [448, 493] width 88 height 34
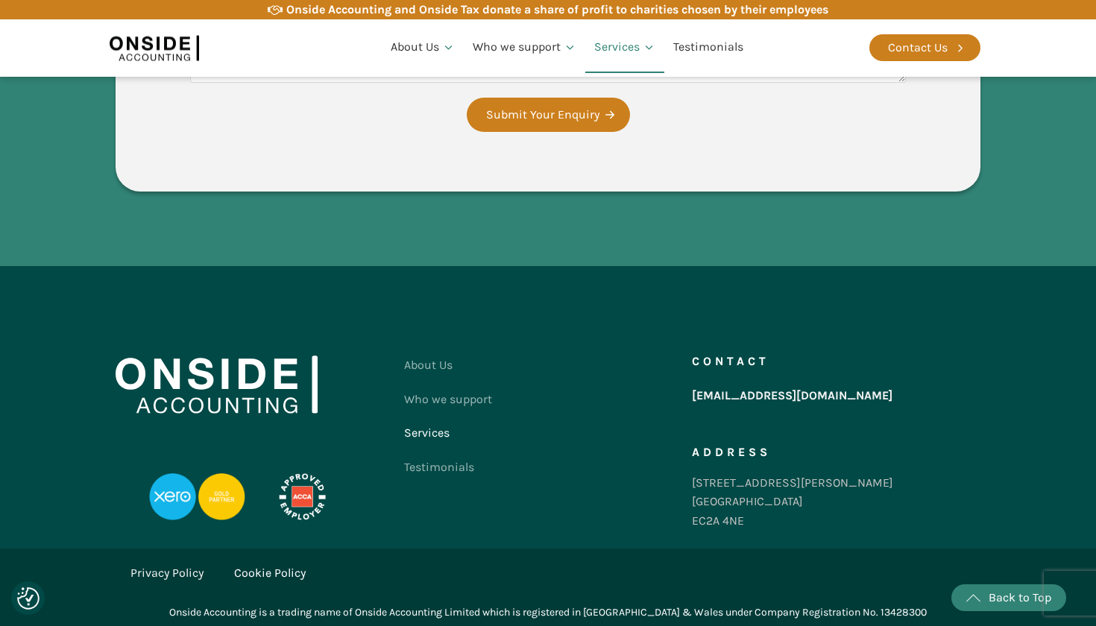
scroll to position [2520, 0]
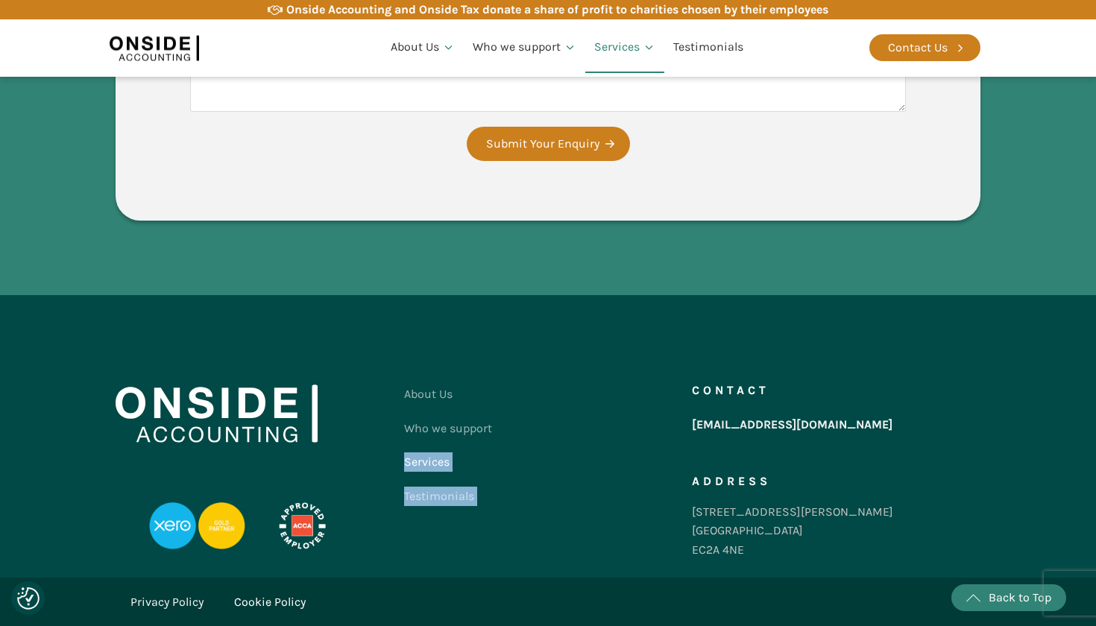
drag, startPoint x: 682, startPoint y: 429, endPoint x: 794, endPoint y: 347, distance: 139.1
click at [794, 347] on div "About Us Who we support Services Testimonials Contact us Contact [EMAIL_ADDRESS…" at bounding box center [548, 436] width 895 height 282
click at [792, 347] on div "About Us Who we support Services Testimonials Contact us Contact [EMAIL_ADDRESS…" at bounding box center [548, 436] width 895 height 282
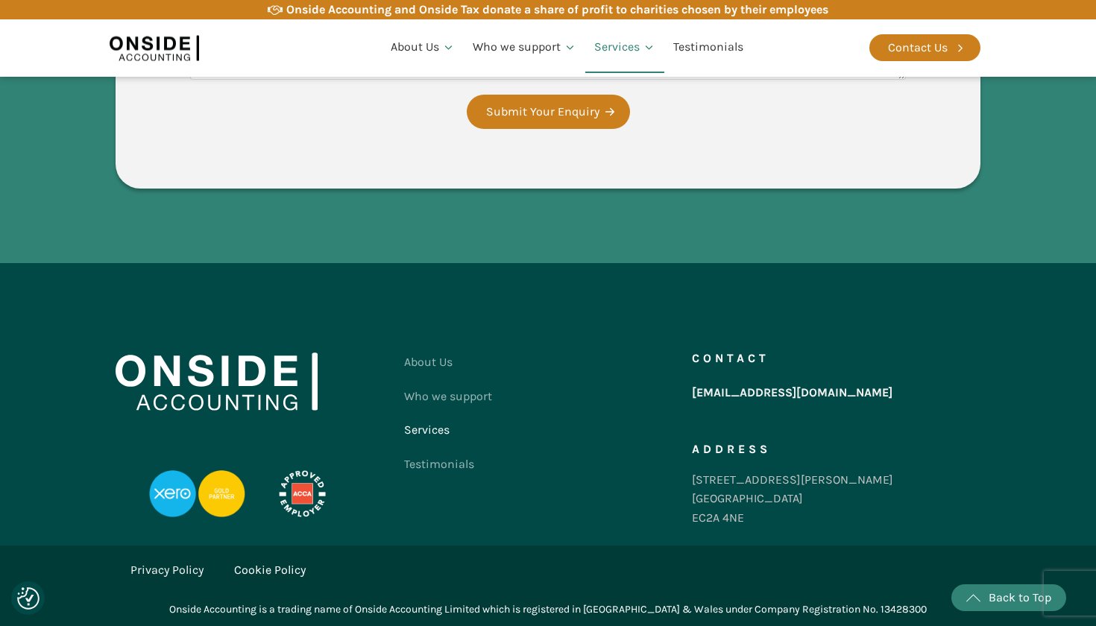
scroll to position [2553, 0]
drag, startPoint x: 690, startPoint y: 398, endPoint x: 683, endPoint y: 393, distance: 8.5
click at [683, 393] on div "About Us Who we support Services Testimonials Contact us" at bounding box center [548, 443] width 288 height 197
click at [644, 374] on div "About Us Who we support Services Testimonials Contact us" at bounding box center [548, 443] width 288 height 197
click at [632, 2] on div "Onside Accounting and Onside Tax donate a share of profit to charities chosen b…" at bounding box center [557, 9] width 542 height 19
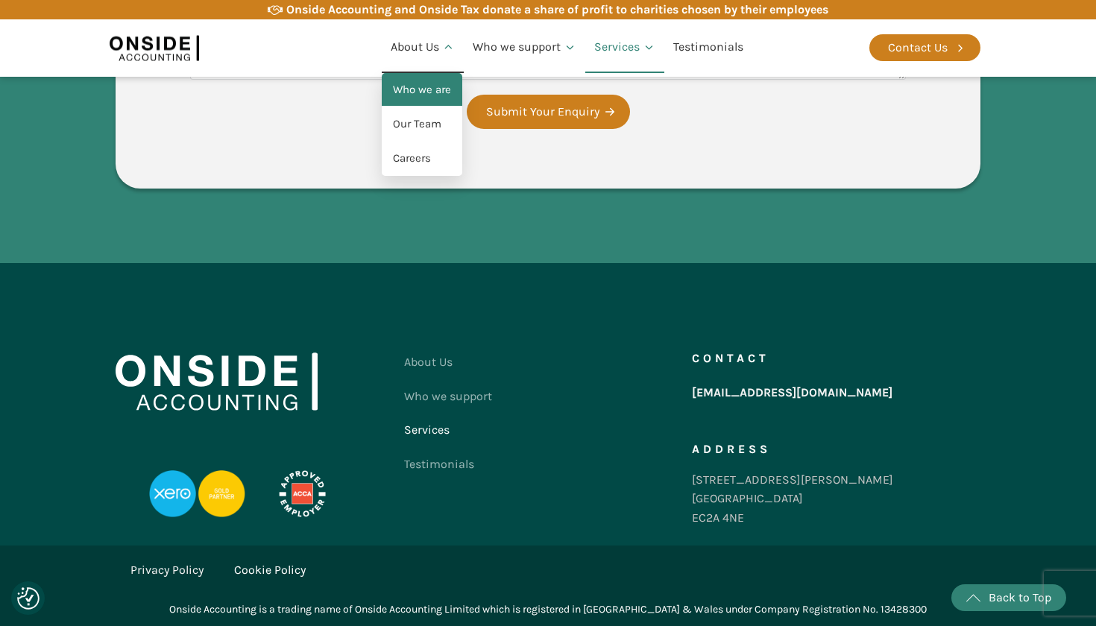
click at [401, 87] on link "Who we are" at bounding box center [422, 90] width 81 height 34
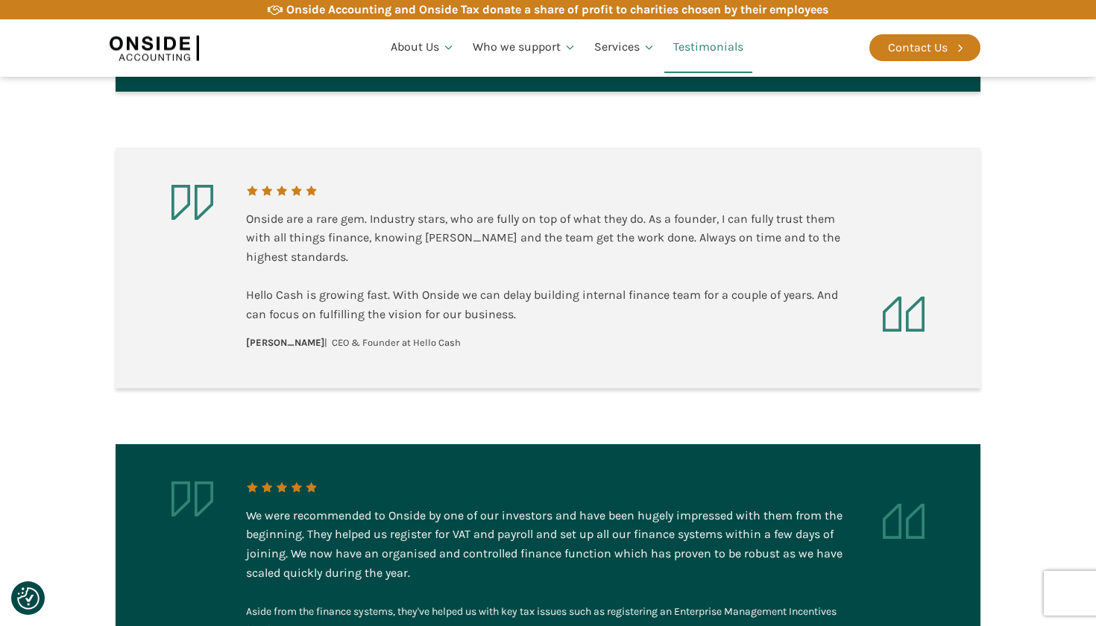
scroll to position [789, 0]
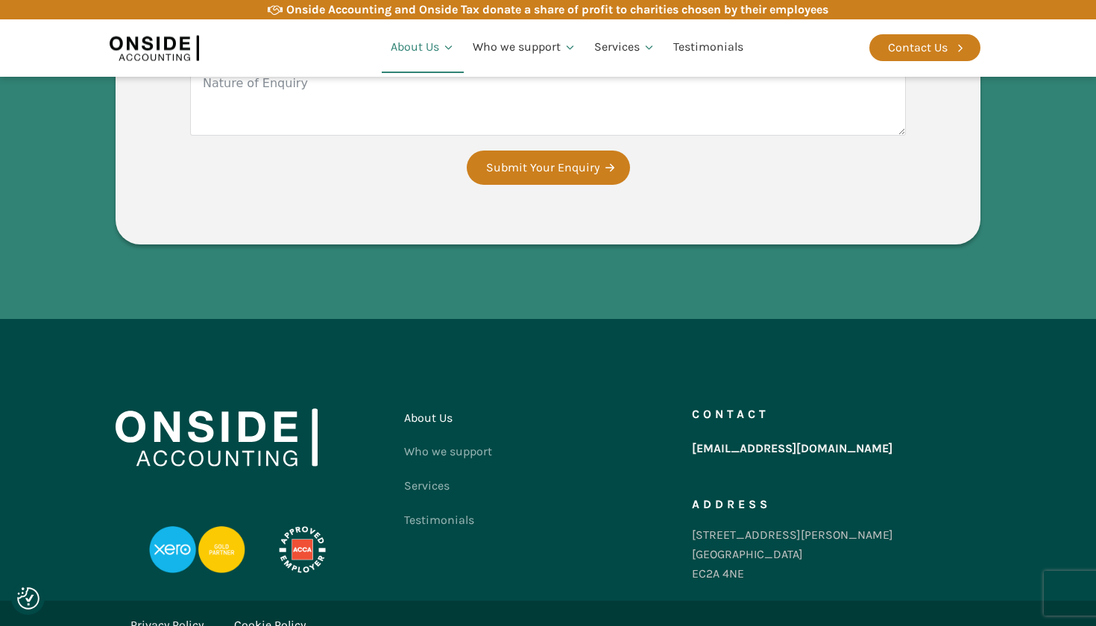
scroll to position [2659, 0]
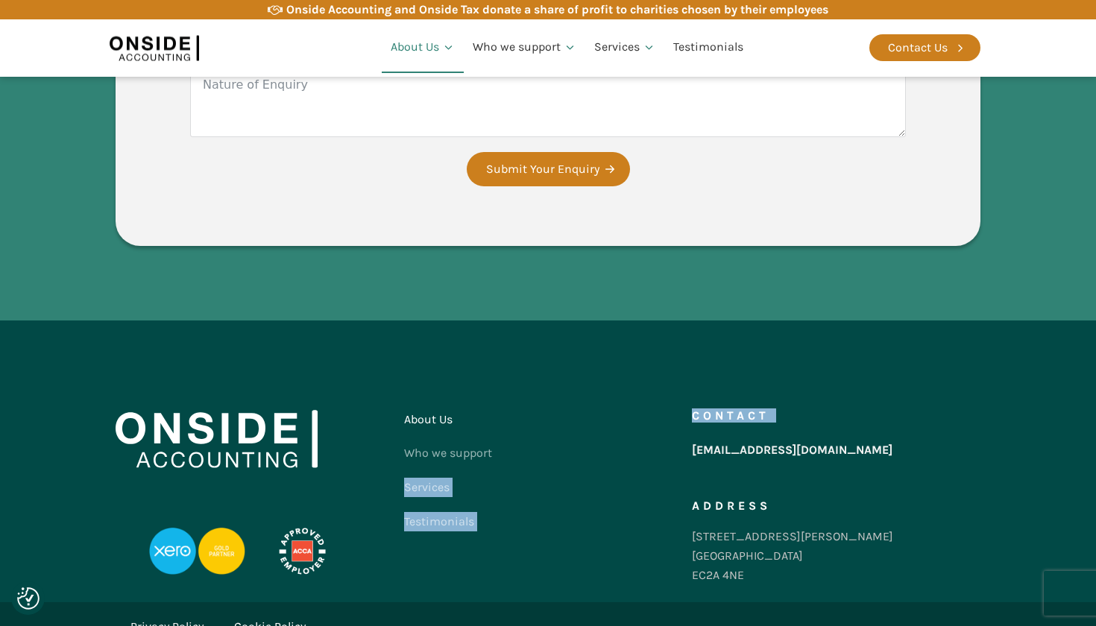
drag, startPoint x: 682, startPoint y: 397, endPoint x: 860, endPoint y: 356, distance: 183.0
click at [860, 403] on div "About Us Who we support Services Testimonials Contact us Contact [EMAIL_ADDRESS…" at bounding box center [548, 501] width 865 height 197
click at [860, 403] on div "Contact [EMAIL_ADDRESS][DOMAIN_NAME] Address [STREET_ADDRESS][PERSON_NAME]" at bounding box center [836, 501] width 288 height 197
drag, startPoint x: 678, startPoint y: 400, endPoint x: 783, endPoint y: 323, distance: 129.6
click at [783, 322] on div "About Us Who we support Services Testimonials Contact us Contact hello@onsideac…" at bounding box center [548, 462] width 895 height 282
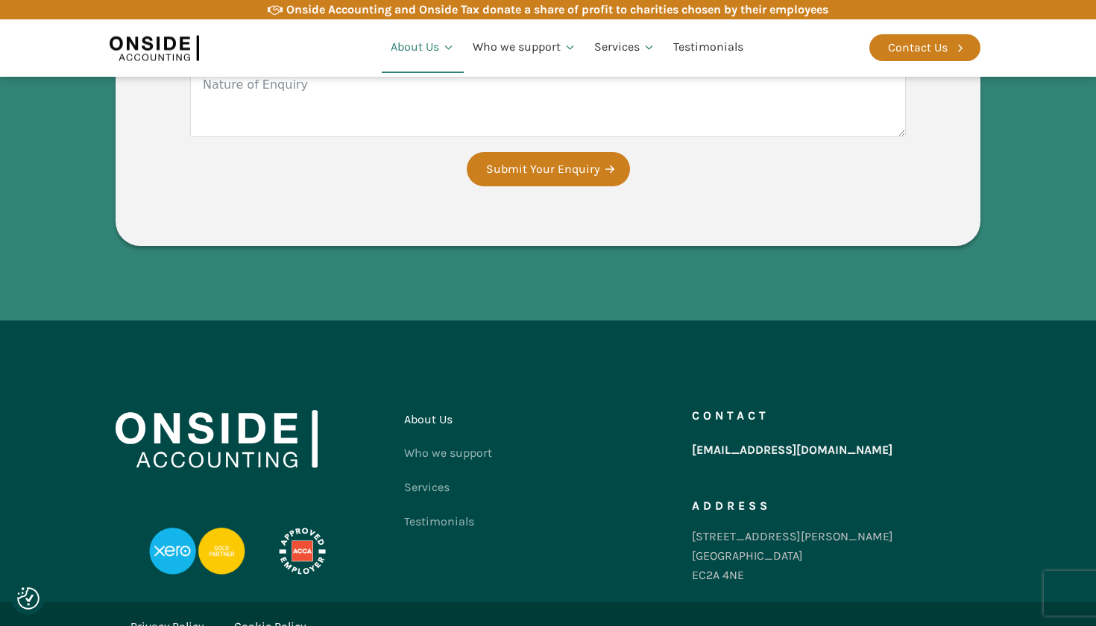
click at [783, 323] on div "About Us Who we support Services Testimonials Contact us Contact hello@onsideac…" at bounding box center [548, 462] width 895 height 282
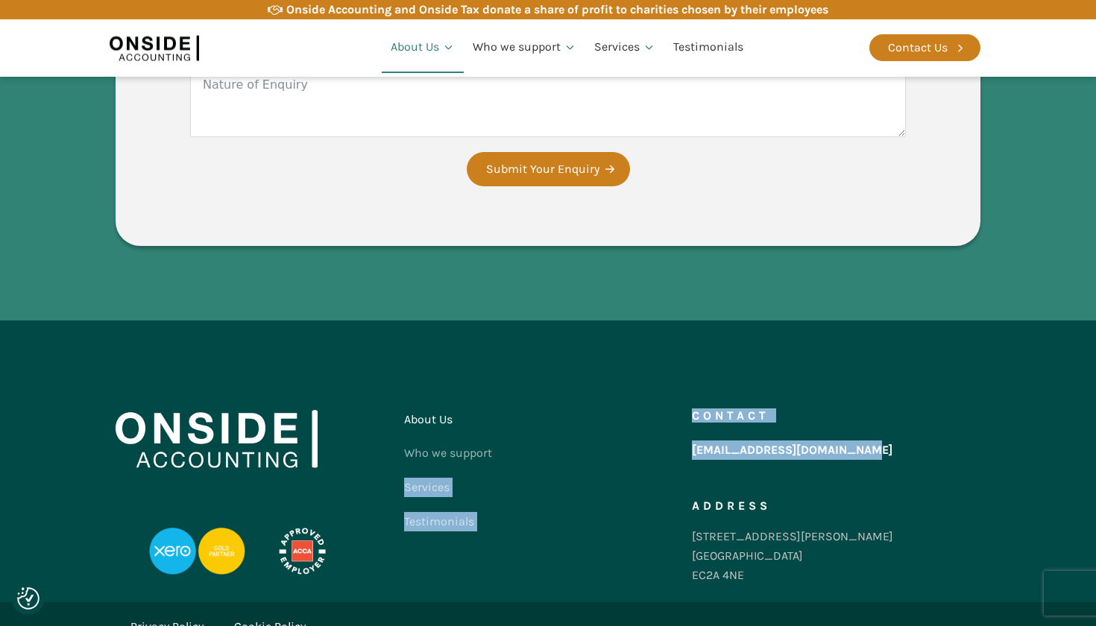
drag, startPoint x: 681, startPoint y: 396, endPoint x: 856, endPoint y: 386, distance: 174.7
click at [856, 403] on div "About Us Who we support Services Testimonials Contact us Contact hello@onsideac…" at bounding box center [548, 501] width 865 height 197
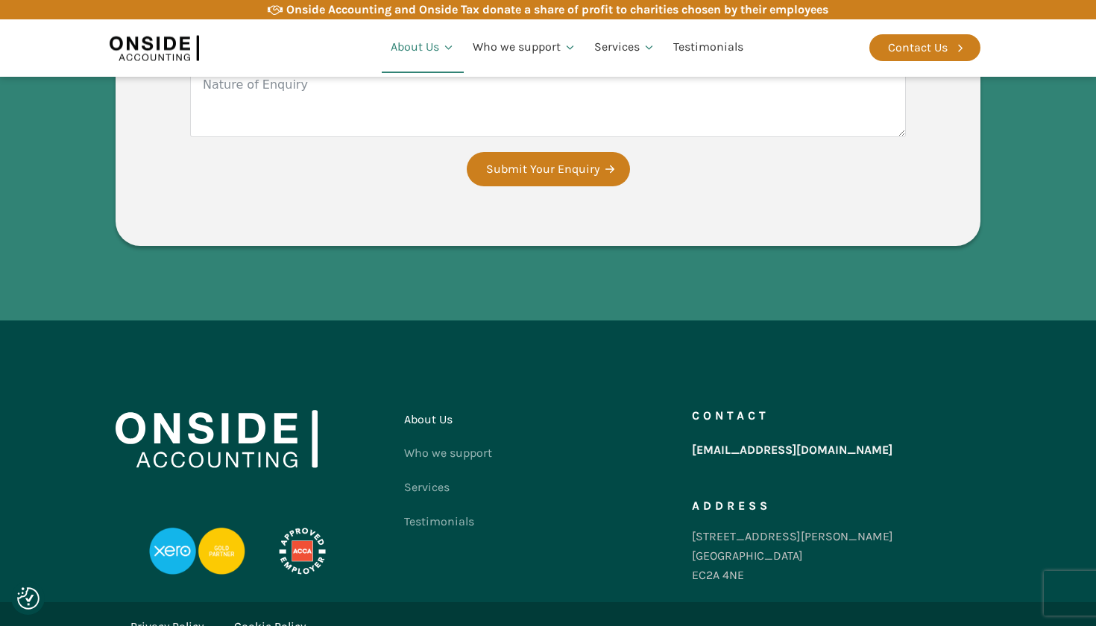
click at [882, 333] on div "About Us Who we support Services Testimonials Contact us Contact hello@onsideac…" at bounding box center [548, 462] width 895 height 282
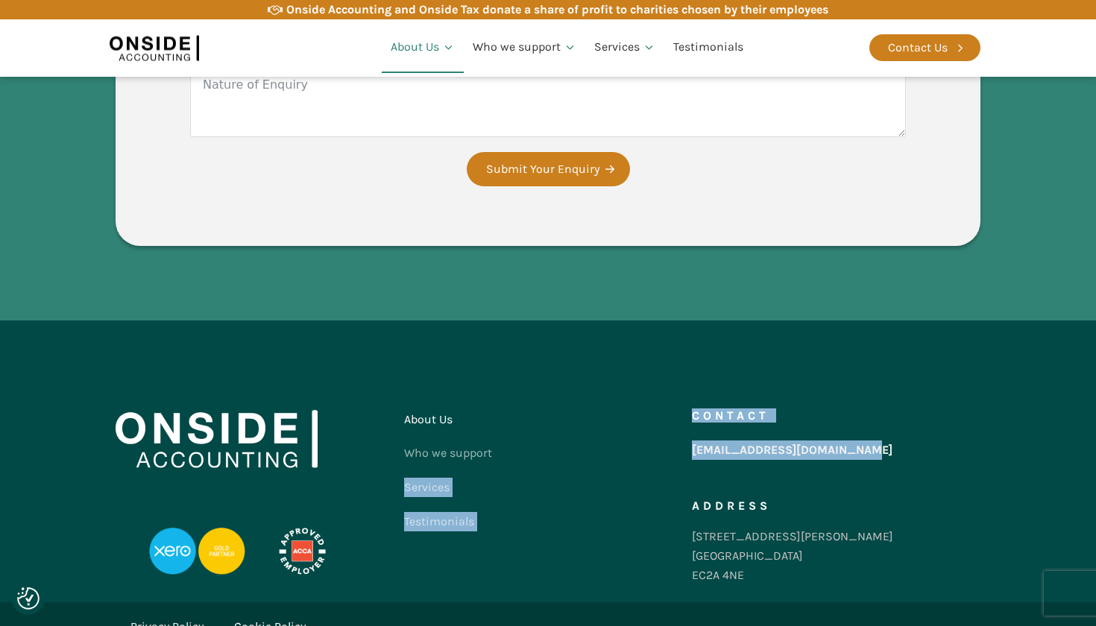
drag, startPoint x: 877, startPoint y: 416, endPoint x: 685, endPoint y: 395, distance: 193.5
click at [685, 403] on div "About Us Who we support Services Testimonials Contact us Contact hello@onsideac…" at bounding box center [548, 501] width 865 height 197
click at [798, 423] on div "Contact hello@onsideaccounting.com Address 86-90 Paul Street London EC2A 4NE" at bounding box center [836, 501] width 288 height 197
drag, startPoint x: 859, startPoint y: 411, endPoint x: 693, endPoint y: 395, distance: 167.0
click at [693, 403] on div "Contact hello@onsideaccounting.com Address 86-90 Paul Street London EC2A 4NE" at bounding box center [836, 501] width 288 height 197
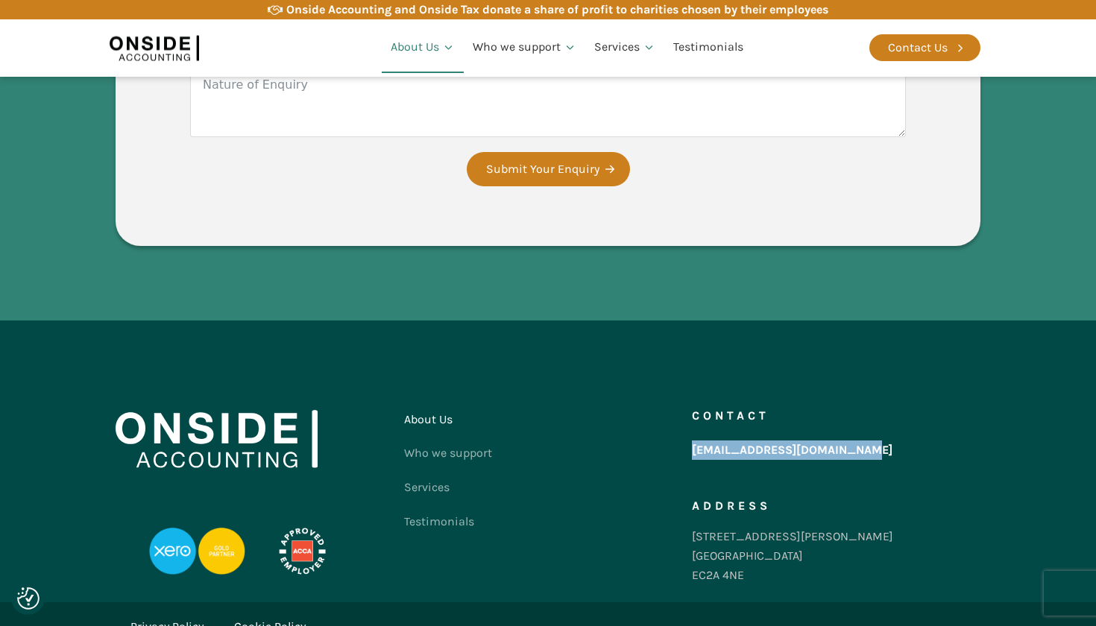
copy link "[EMAIL_ADDRESS][DOMAIN_NAME]"
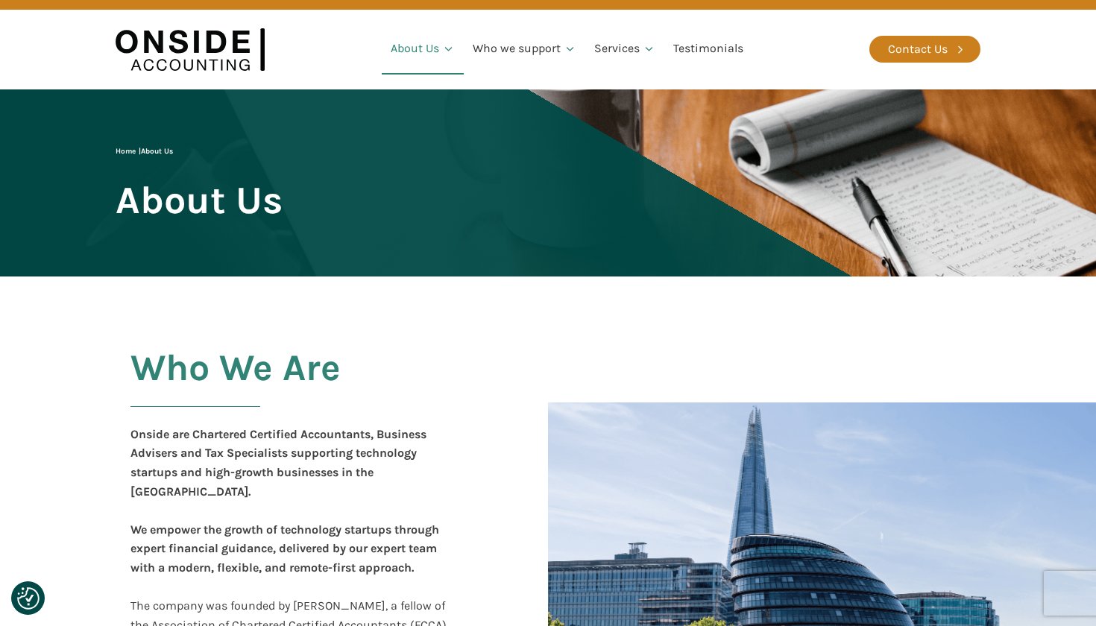
scroll to position [26, 0]
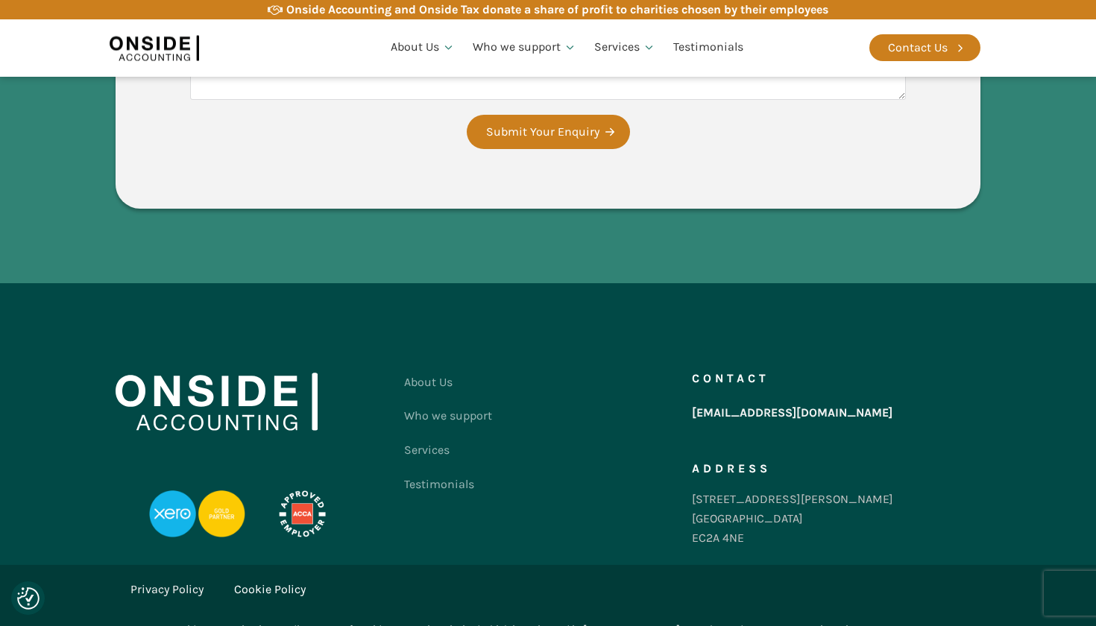
scroll to position [2886, 0]
